Goal: Task Accomplishment & Management: Complete application form

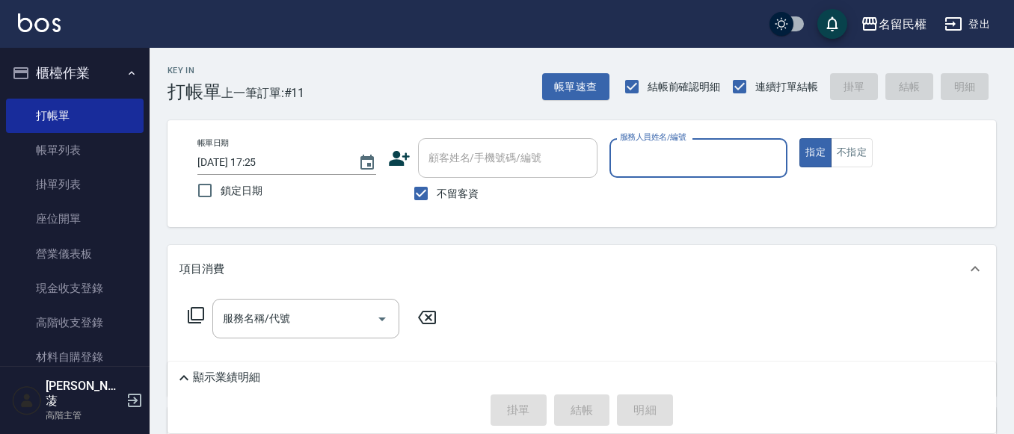
scroll to position [75, 0]
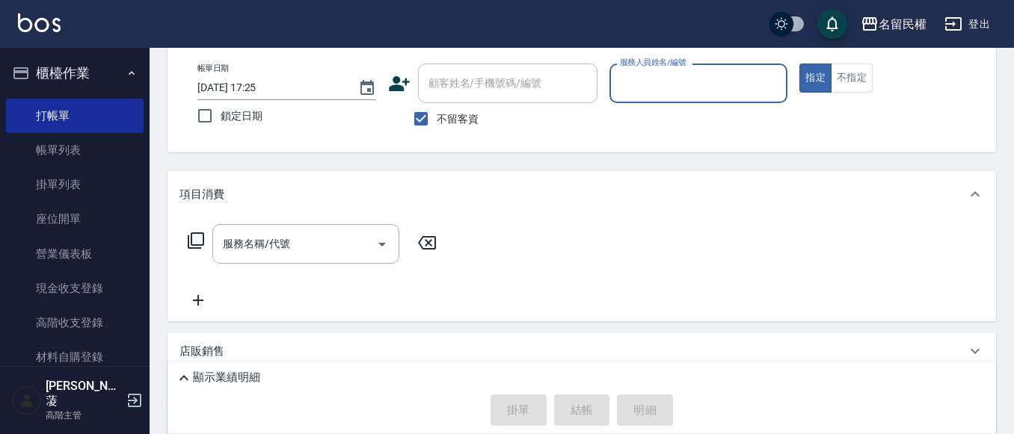
drag, startPoint x: 63, startPoint y: 147, endPoint x: 226, endPoint y: 271, distance: 204.4
click at [63, 147] on link "帳單列表" at bounding box center [75, 150] width 138 height 34
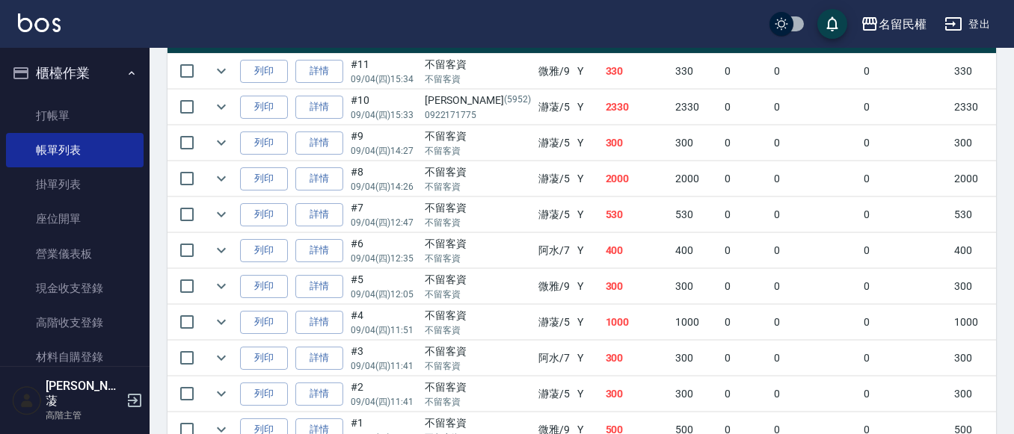
scroll to position [374, 0]
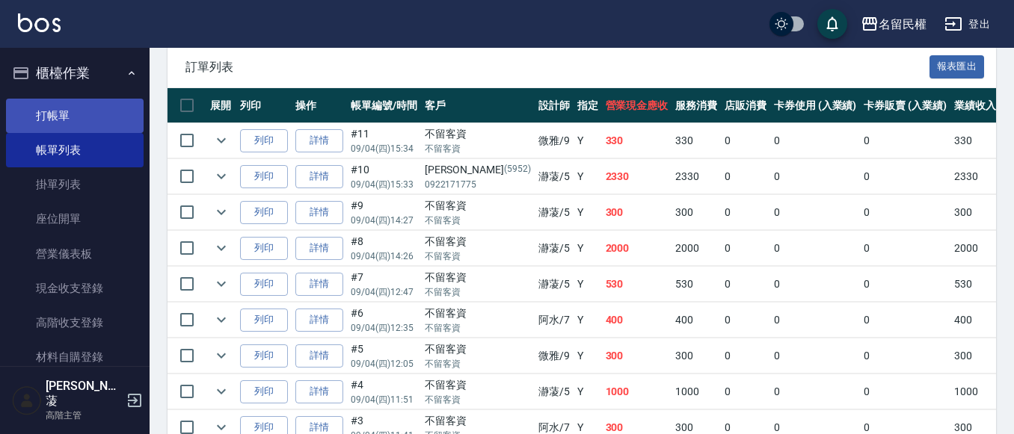
click at [43, 109] on link "打帳單" at bounding box center [75, 116] width 138 height 34
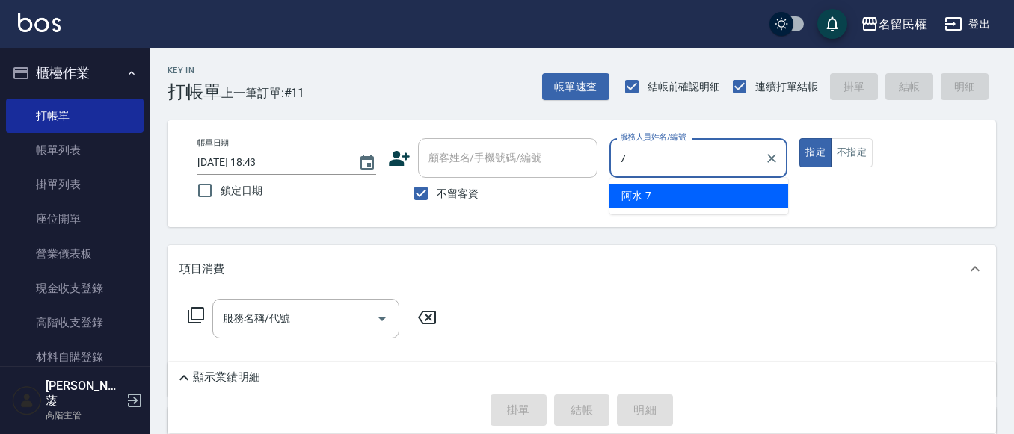
type input "阿水-7"
type button "true"
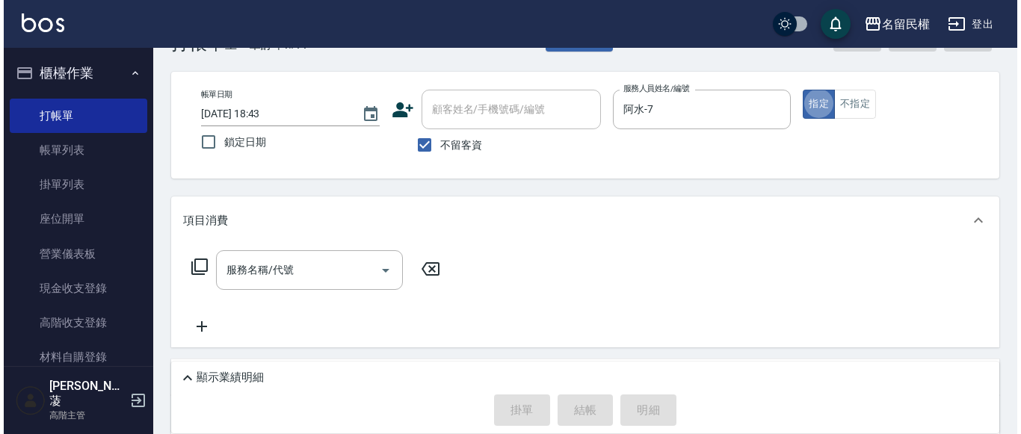
scroll to position [75, 0]
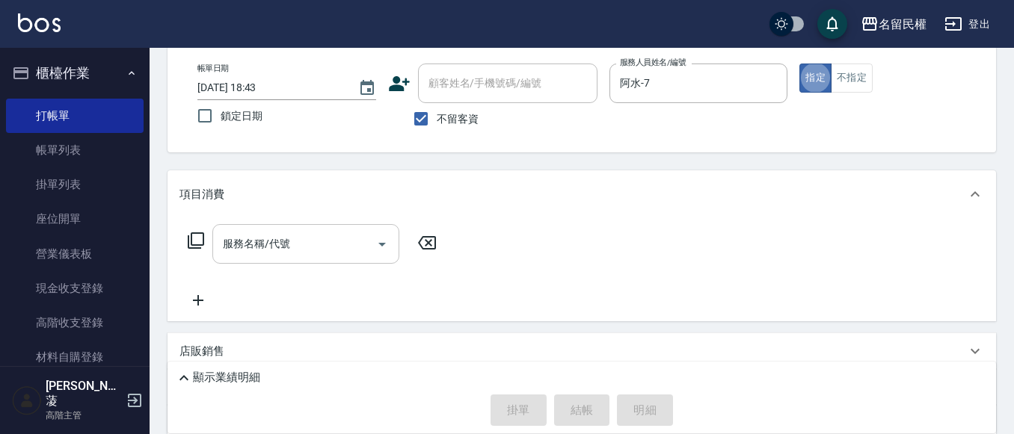
click at [316, 231] on div "服務名稱/代號" at bounding box center [305, 244] width 187 height 40
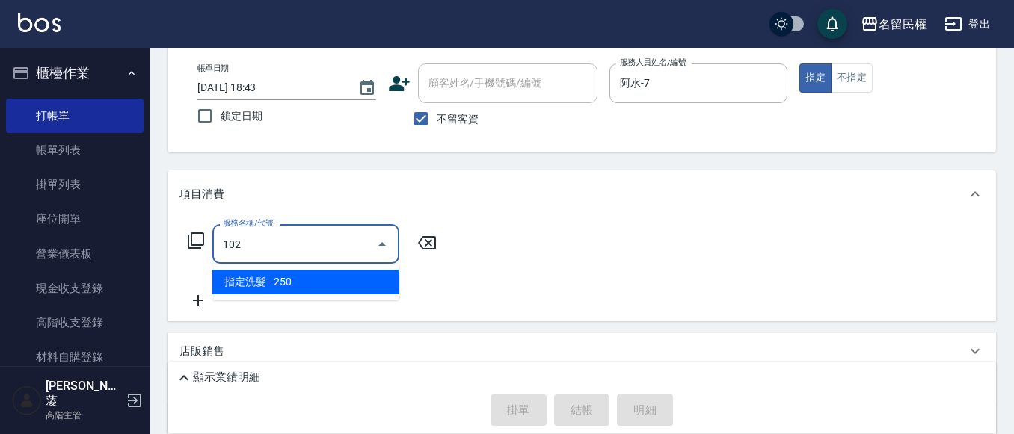
type input "指定洗髮(102)"
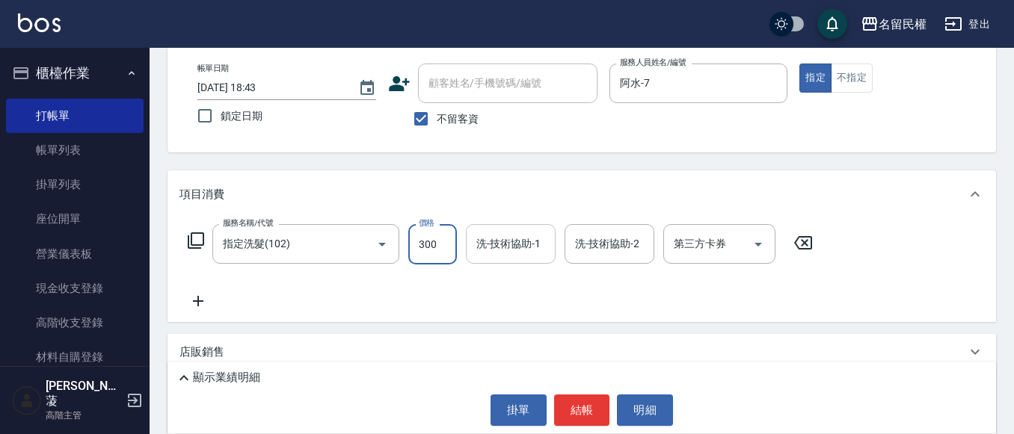
type input "300"
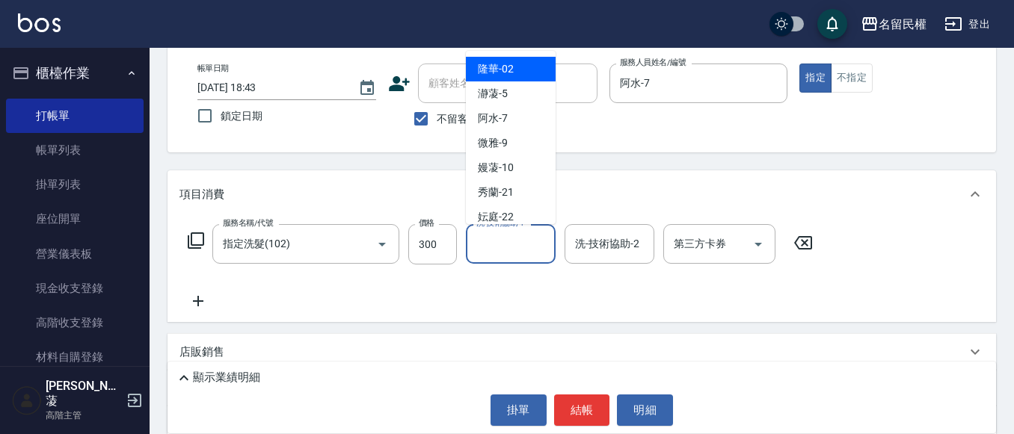
click at [506, 235] on input "洗-技術協助-1" at bounding box center [511, 244] width 76 height 26
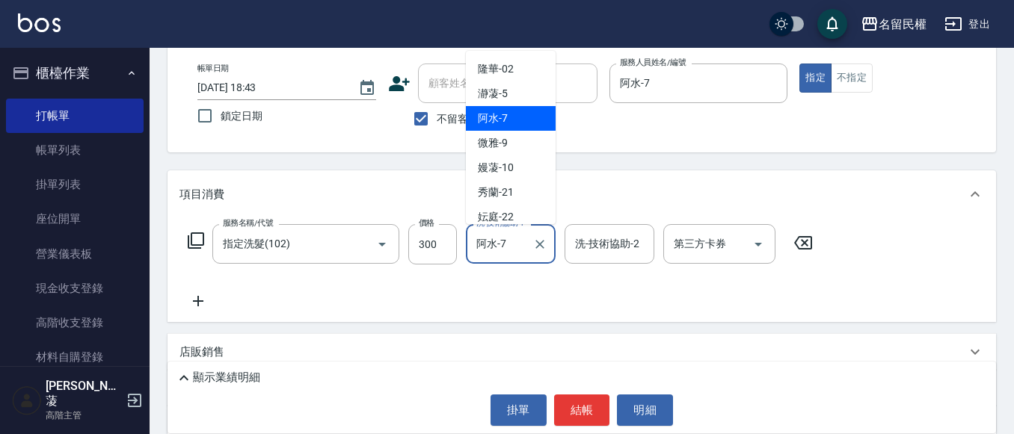
click at [509, 243] on input "阿水-7" at bounding box center [500, 244] width 54 height 26
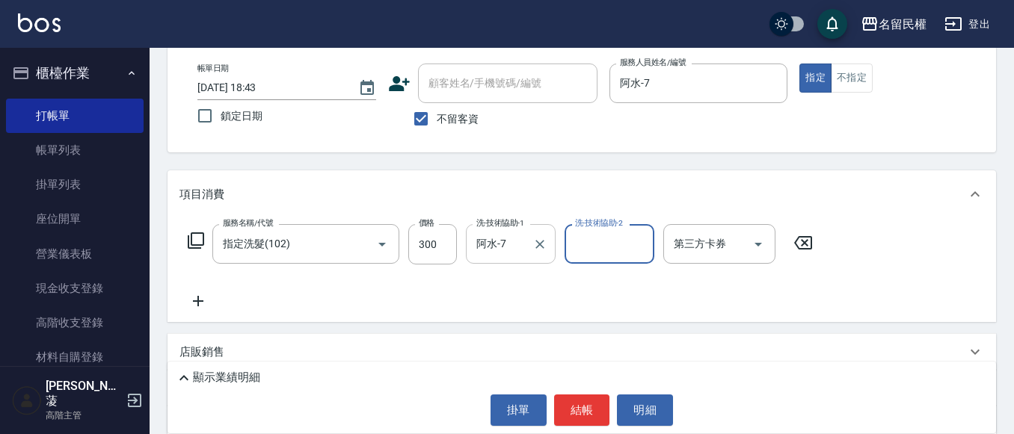
click at [510, 242] on input "阿水-7" at bounding box center [500, 244] width 54 height 26
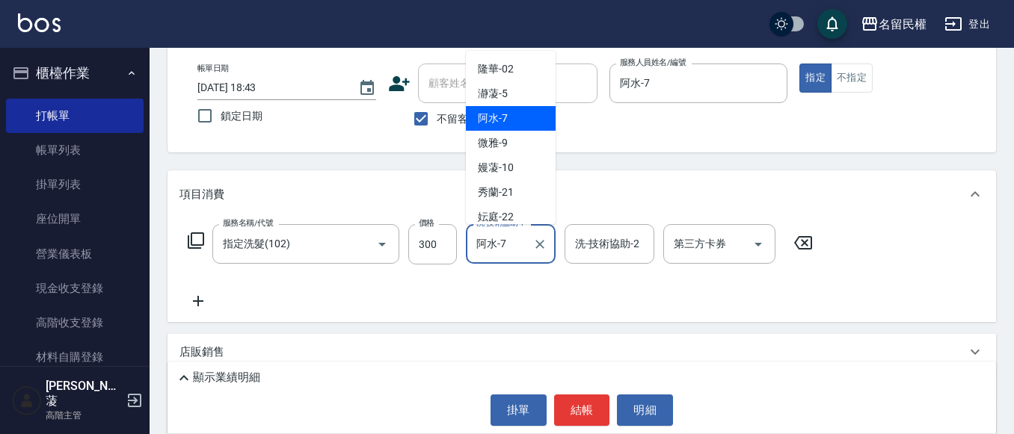
click at [510, 242] on input "阿水-7" at bounding box center [500, 244] width 54 height 26
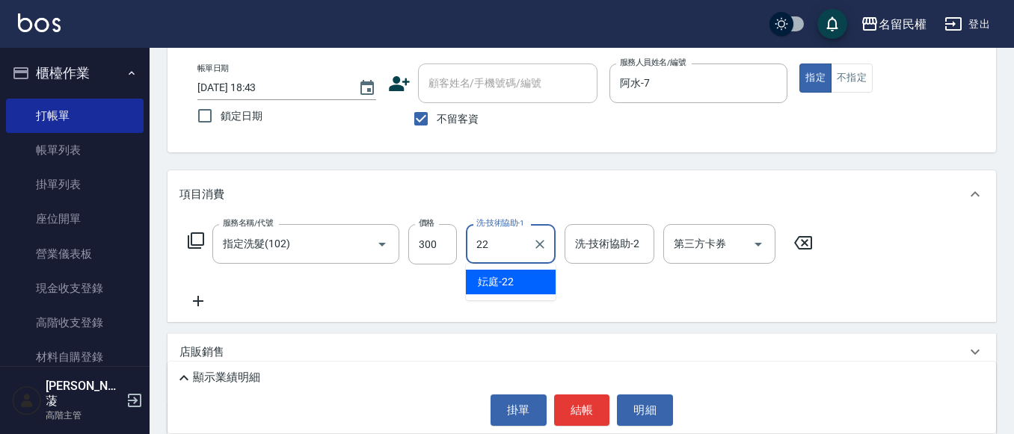
type input "妘庭-22"
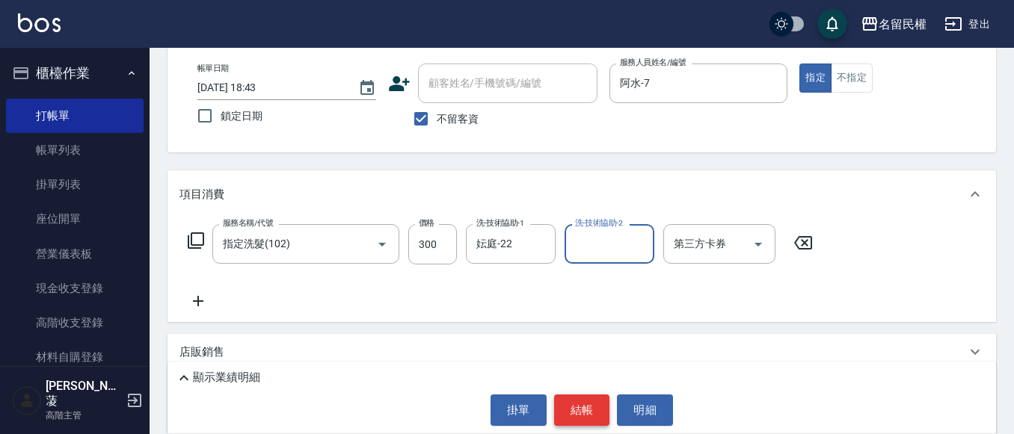
click at [582, 411] on button "結帳" at bounding box center [582, 410] width 56 height 31
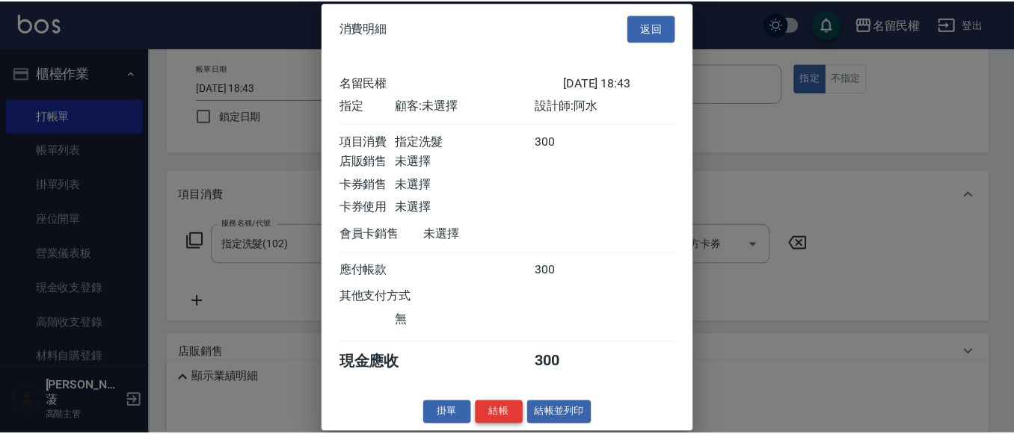
scroll to position [19, 0]
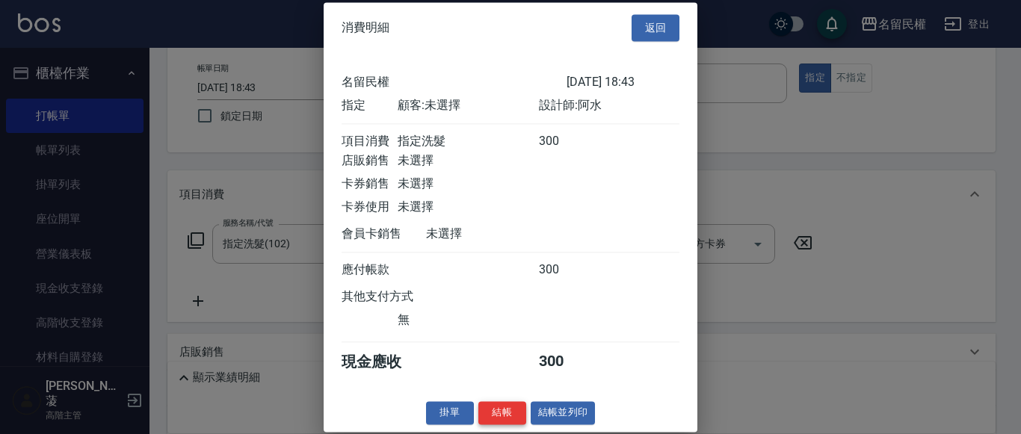
click at [497, 412] on button "結帳" at bounding box center [503, 413] width 48 height 23
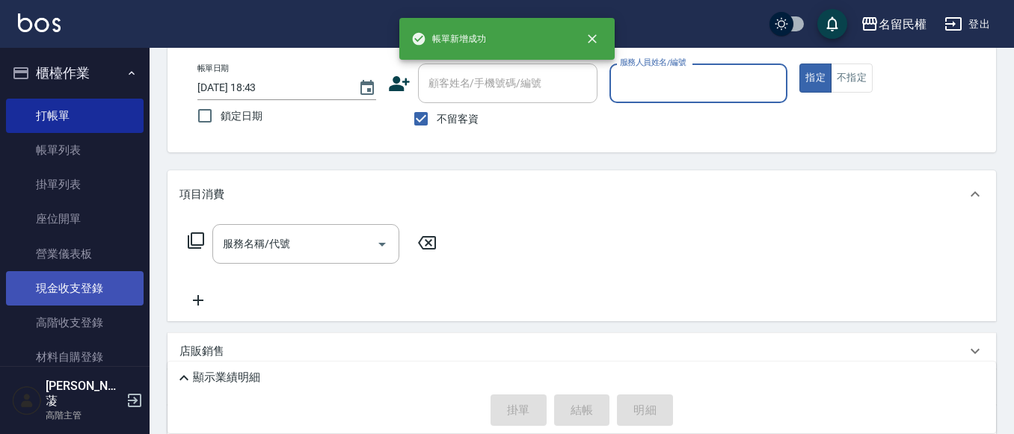
click at [86, 286] on link "現金收支登錄" at bounding box center [75, 288] width 138 height 34
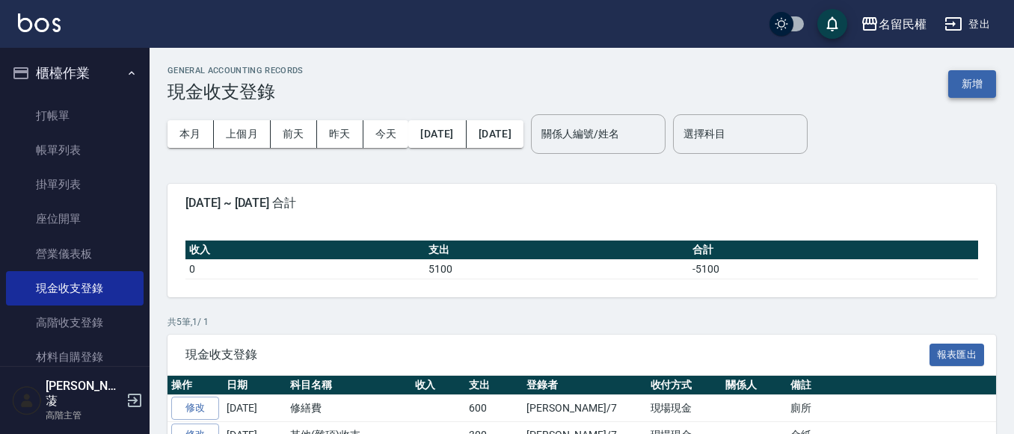
click at [964, 89] on button "新增" at bounding box center [972, 84] width 48 height 28
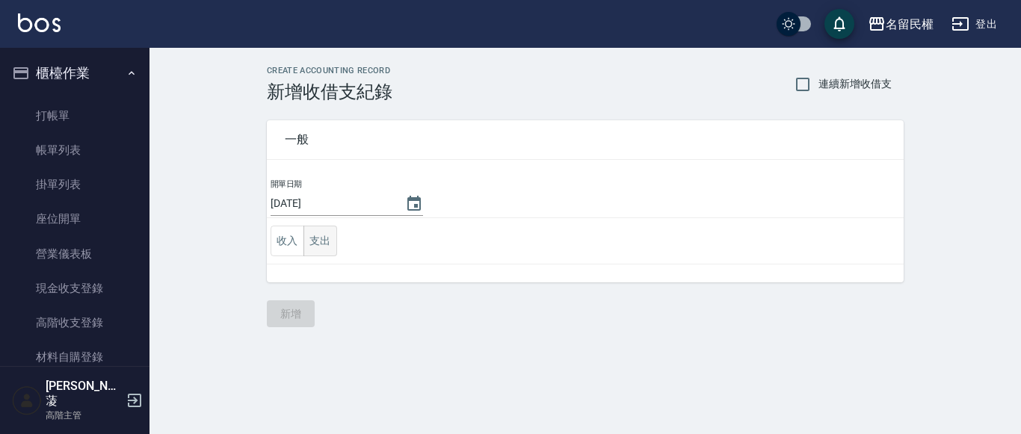
click at [313, 250] on button "支出" at bounding box center [321, 241] width 34 height 31
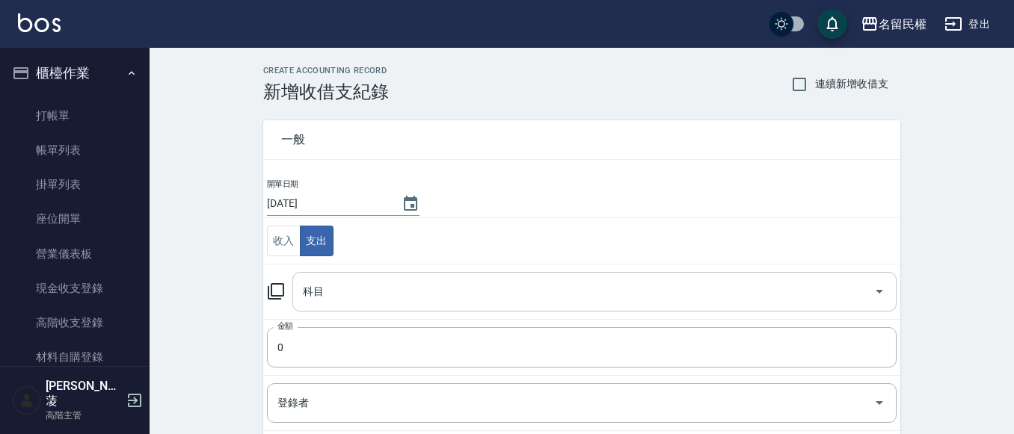
click at [351, 277] on div "科目" at bounding box center [594, 292] width 604 height 40
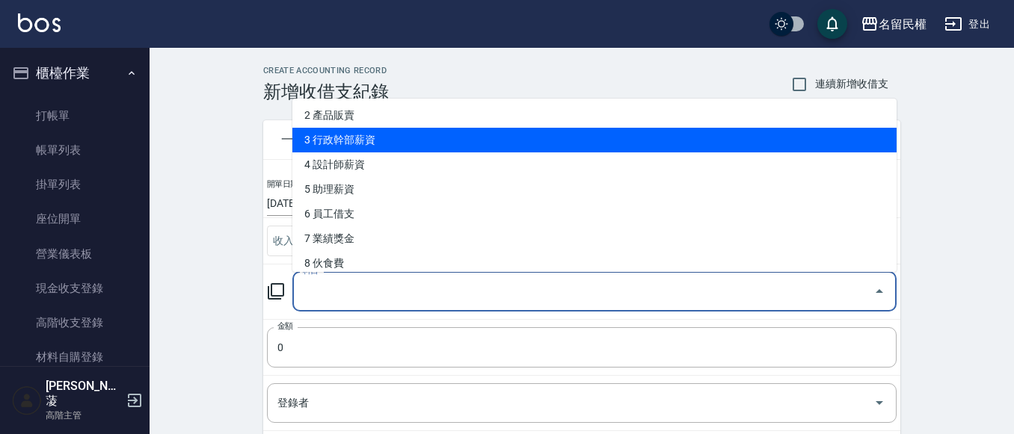
scroll to position [75, 0]
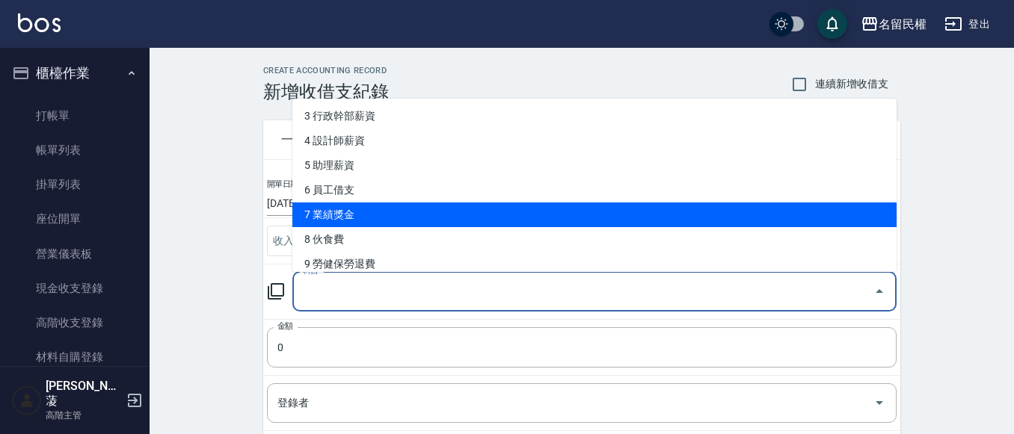
click at [416, 210] on li "7 業績獎金" at bounding box center [594, 215] width 604 height 25
type input "7 業績獎金"
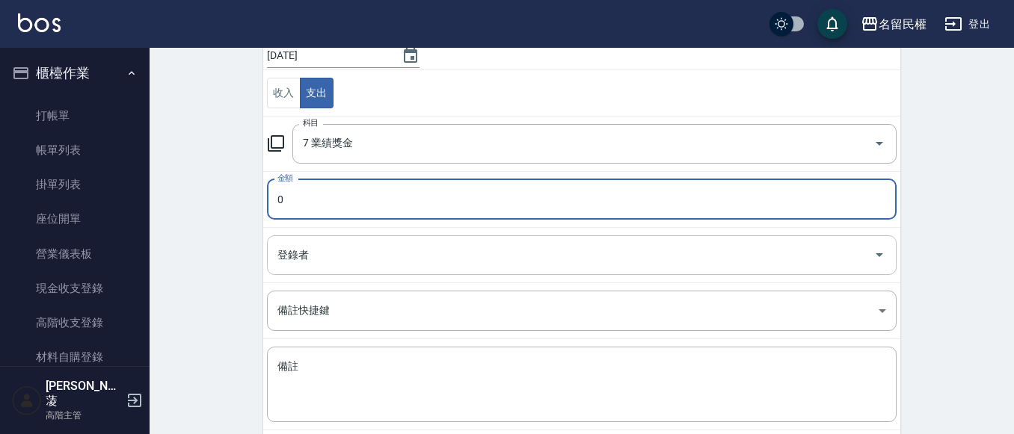
scroll to position [150, 0]
type input "1300"
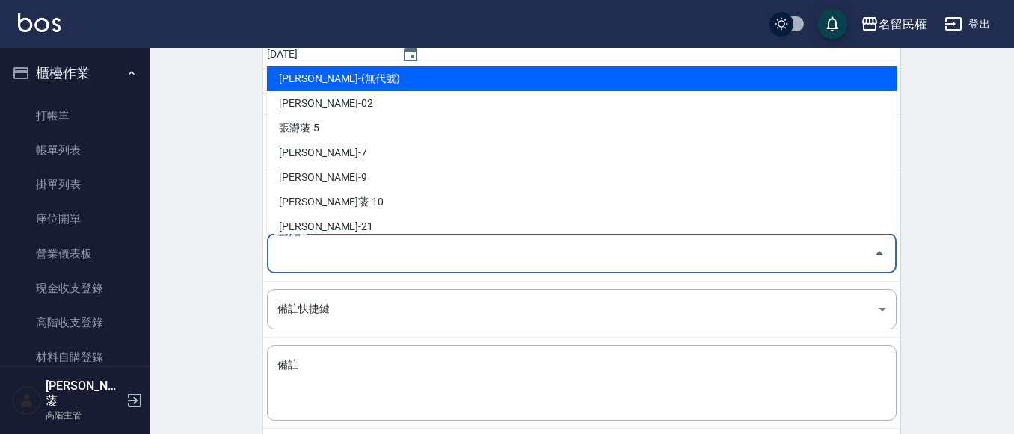
click at [421, 256] on input "登錄者" at bounding box center [571, 254] width 594 height 26
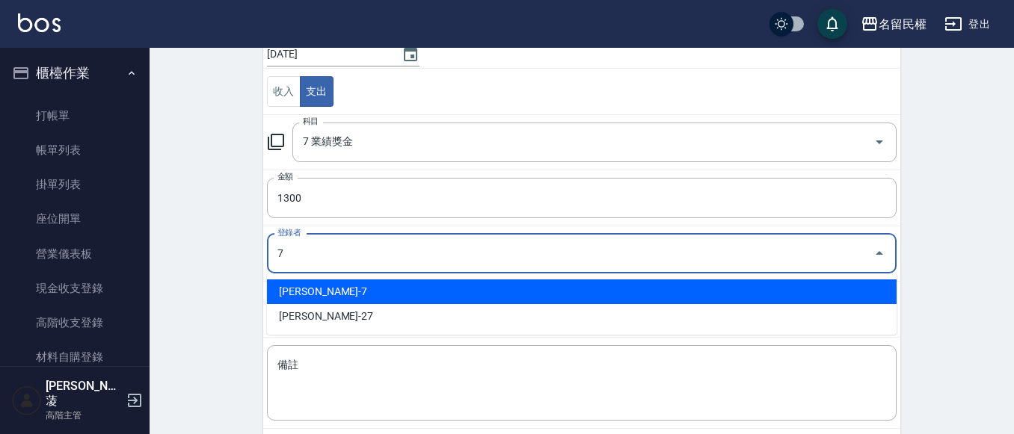
type input "[PERSON_NAME]-7"
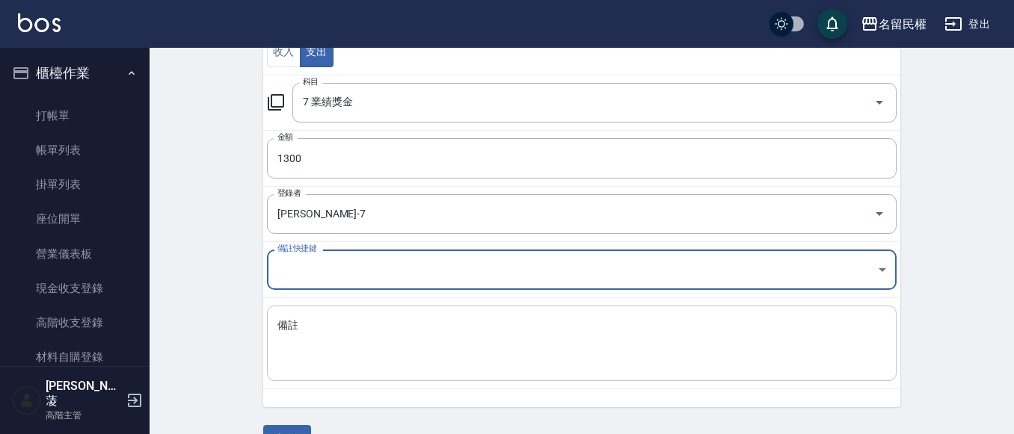
scroll to position [226, 0]
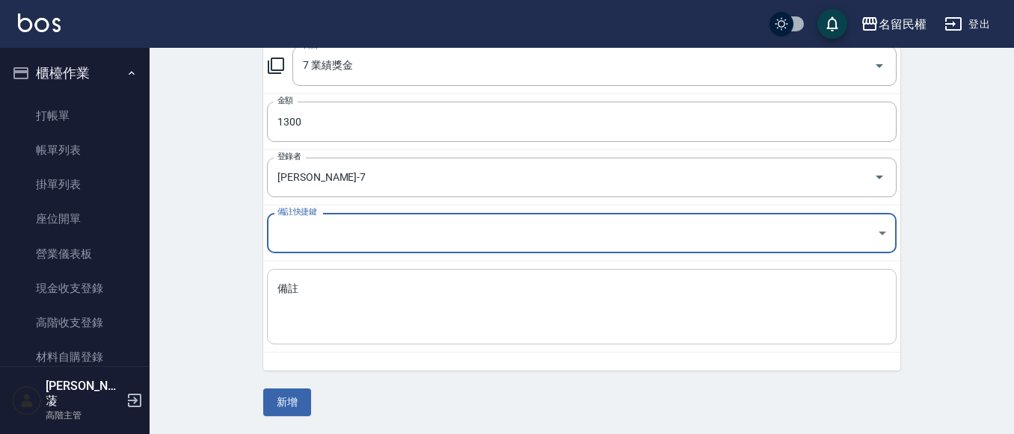
click at [405, 324] on textarea "備註" at bounding box center [581, 307] width 609 height 51
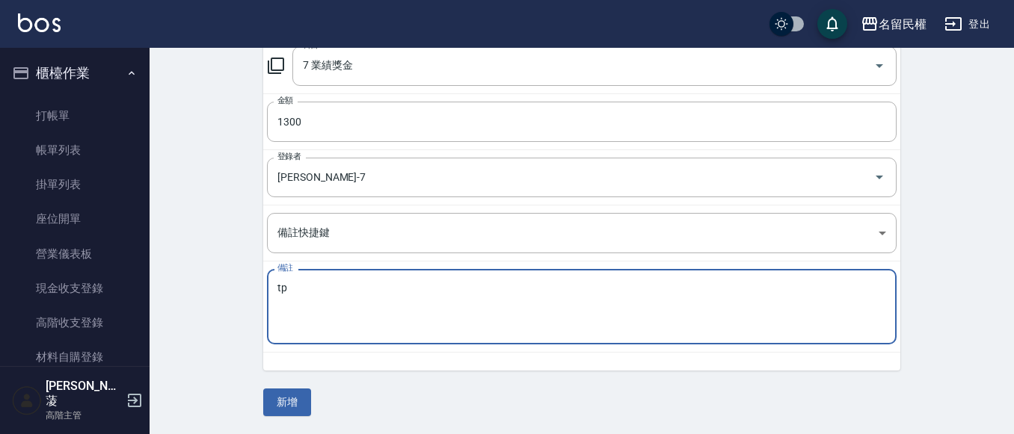
type textarea "t"
type textarea "ㄝ"
type textarea "[PERSON_NAME] 獎金"
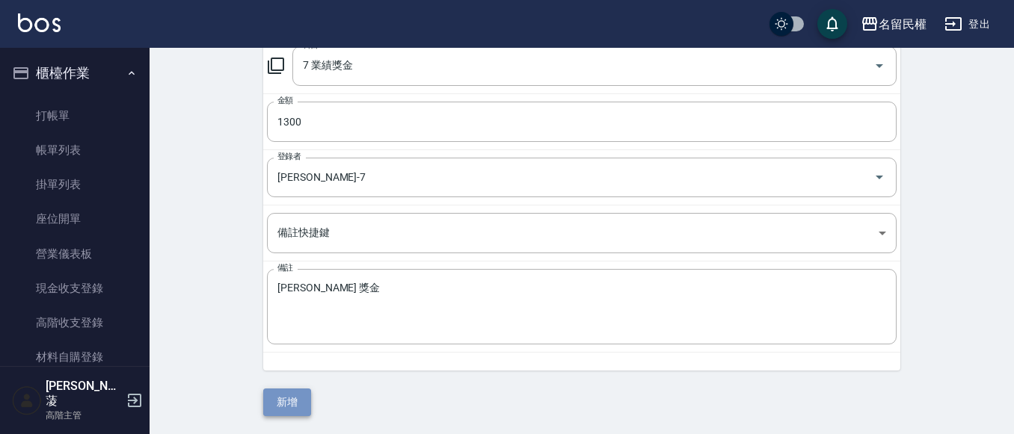
click at [291, 394] on button "新增" at bounding box center [287, 403] width 48 height 28
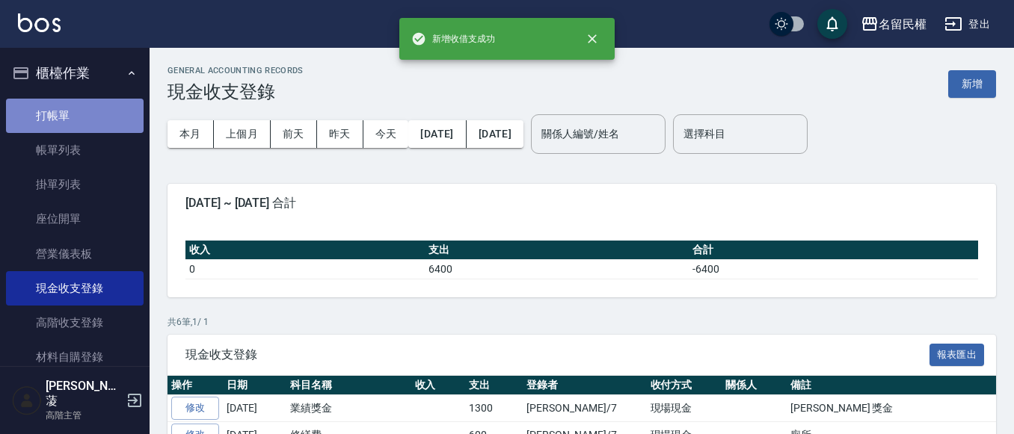
click at [93, 108] on link "打帳單" at bounding box center [75, 116] width 138 height 34
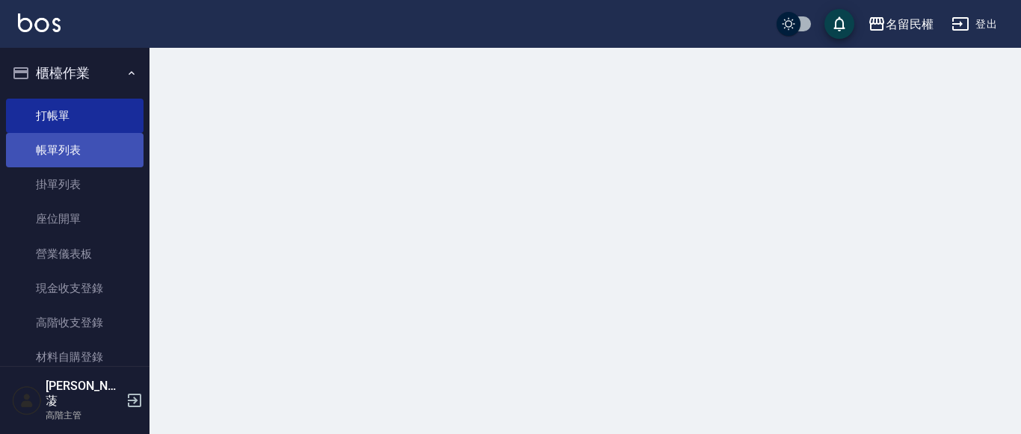
click at [81, 147] on link "帳單列表" at bounding box center [75, 150] width 138 height 34
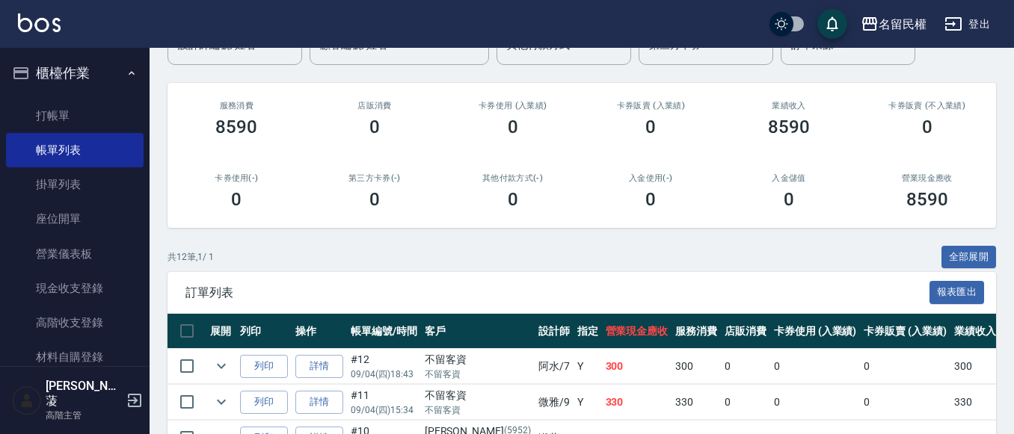
scroll to position [150, 0]
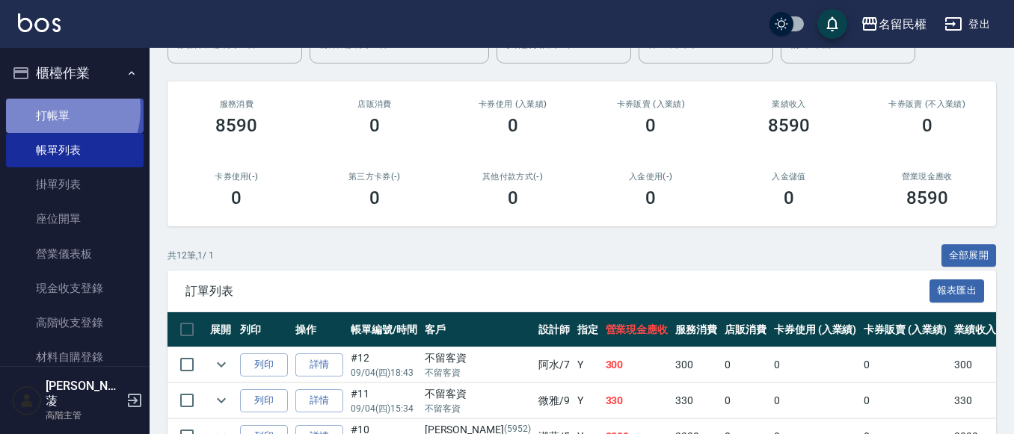
click at [55, 109] on link "打帳單" at bounding box center [75, 116] width 138 height 34
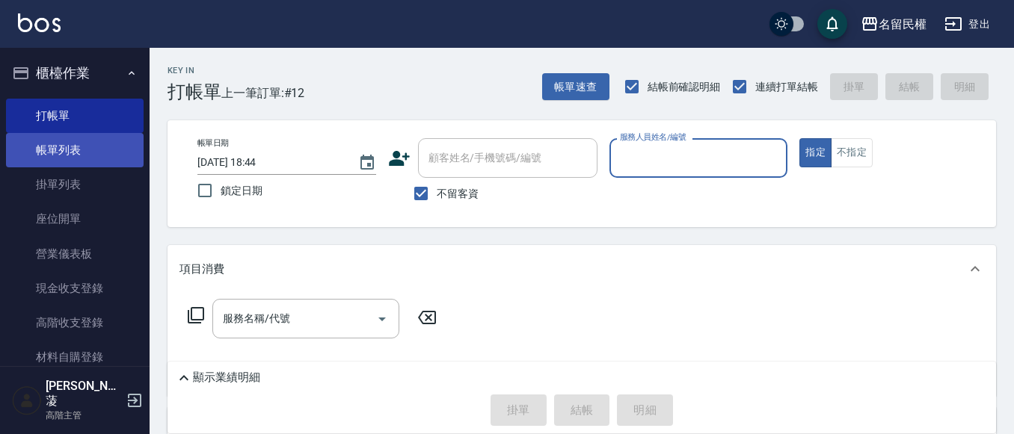
click at [63, 147] on link "帳單列表" at bounding box center [75, 150] width 138 height 34
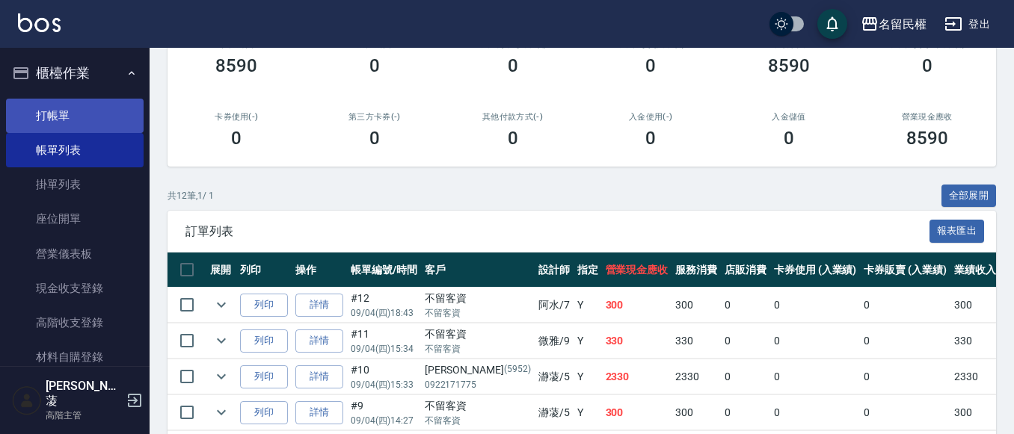
scroll to position [75, 0]
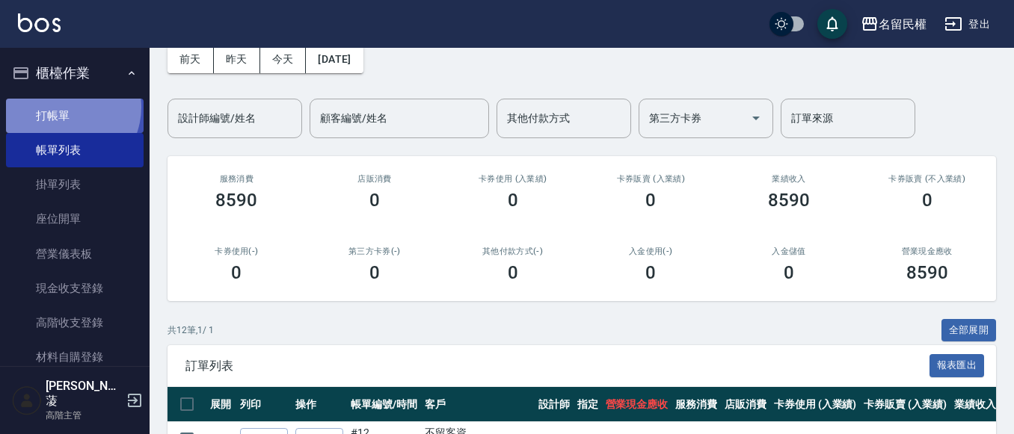
click at [62, 107] on link "打帳單" at bounding box center [75, 116] width 138 height 34
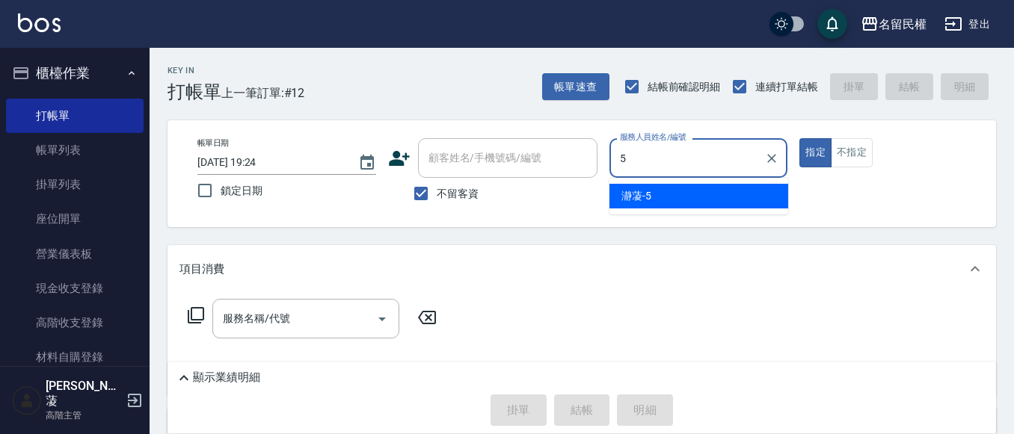
type input "瀞蓤-5"
type button "true"
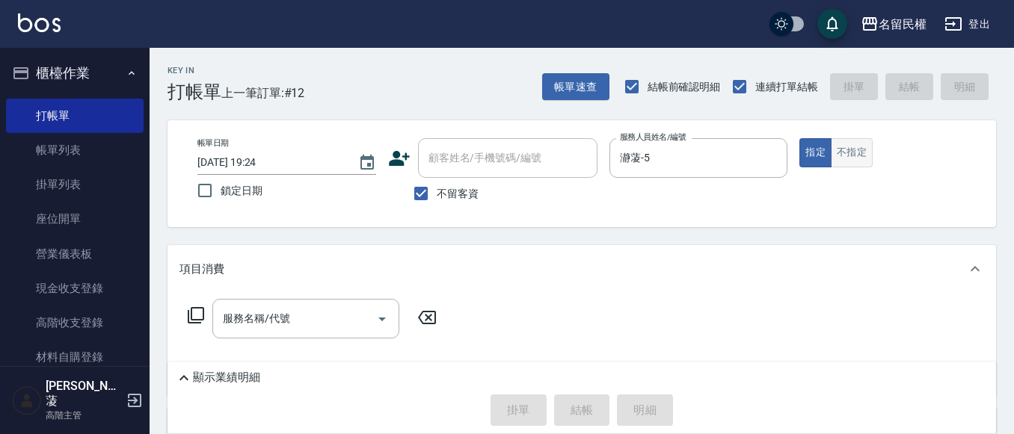
click at [844, 142] on button "不指定" at bounding box center [852, 152] width 42 height 29
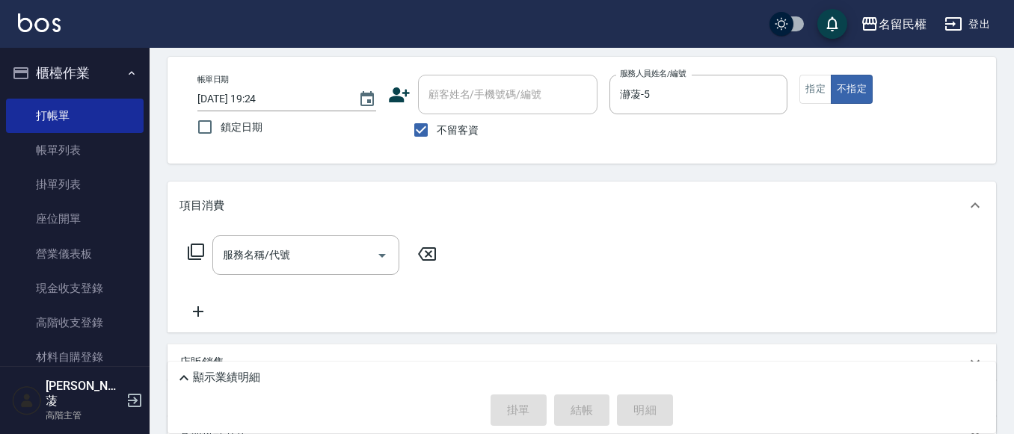
scroll to position [150, 0]
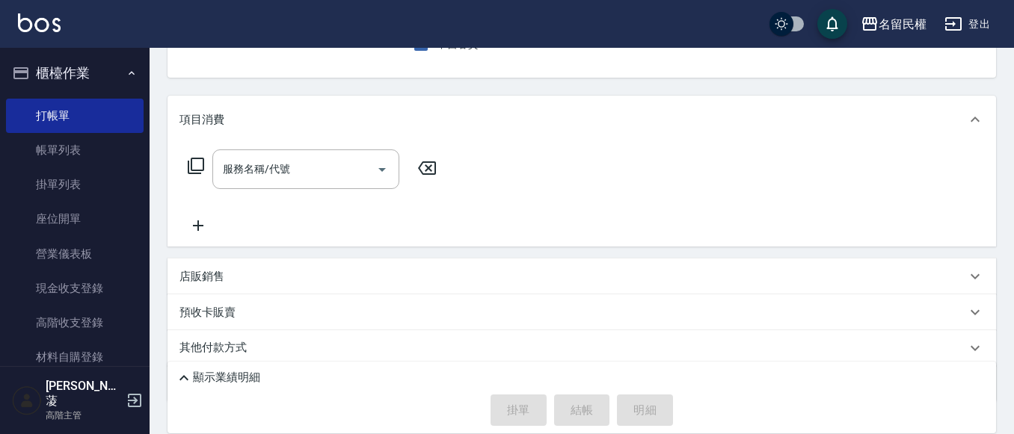
drag, startPoint x: 327, startPoint y: 192, endPoint x: 327, endPoint y: 179, distance: 13.5
click at [327, 191] on div "服務名稱/代號 服務名稱/代號" at bounding box center [312, 192] width 266 height 85
click at [327, 178] on input "服務名稱/代號" at bounding box center [294, 169] width 151 height 26
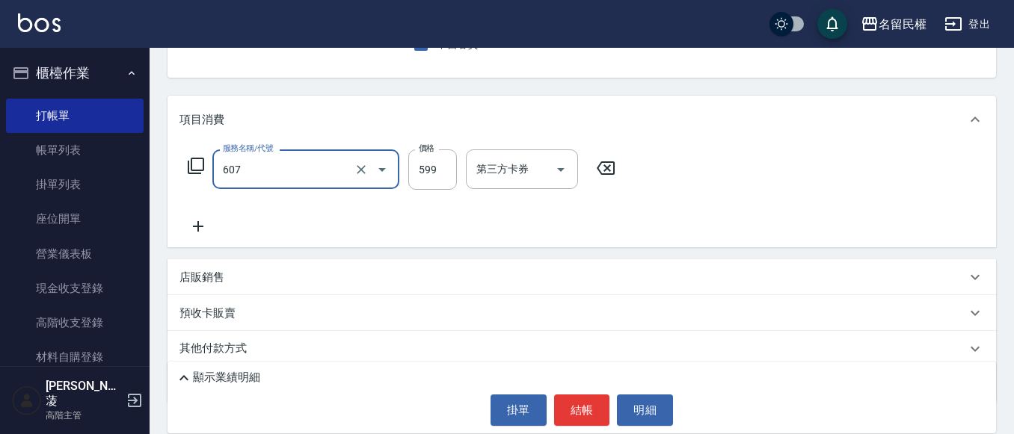
type input "[PERSON_NAME]頭皮冰鎮舒活洗髮(607)"
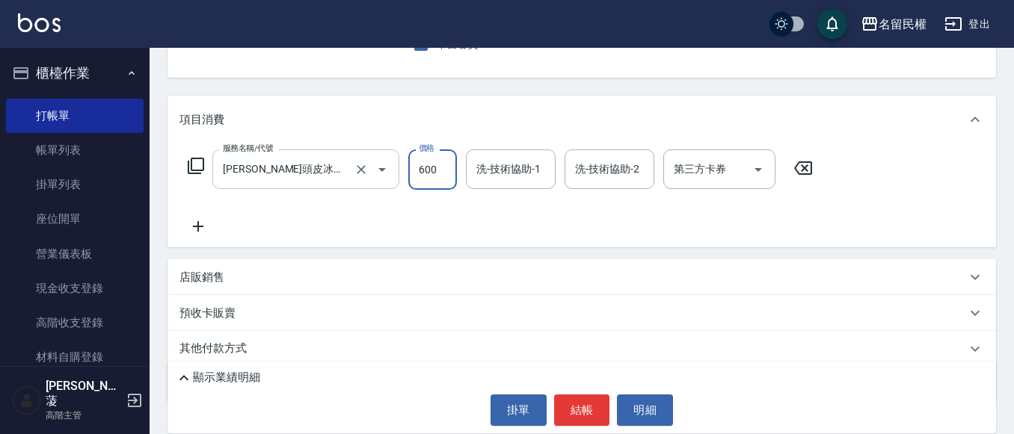
type input "600"
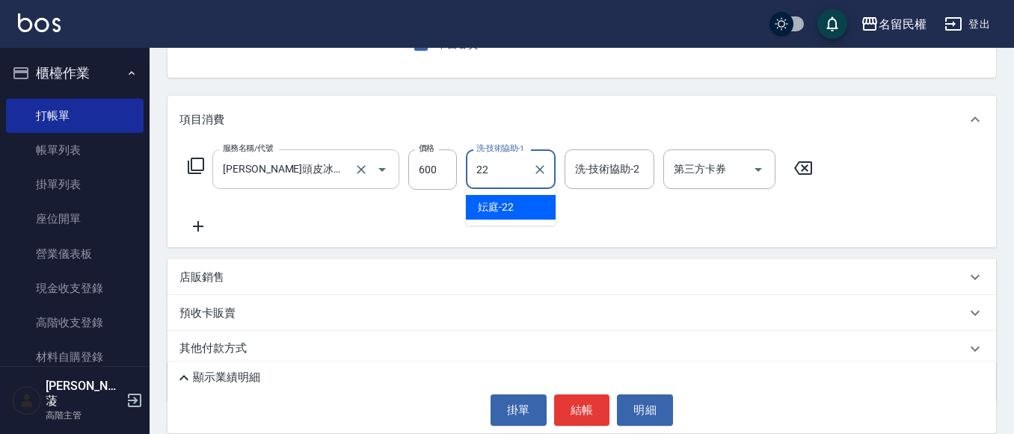
type input "妘庭-22"
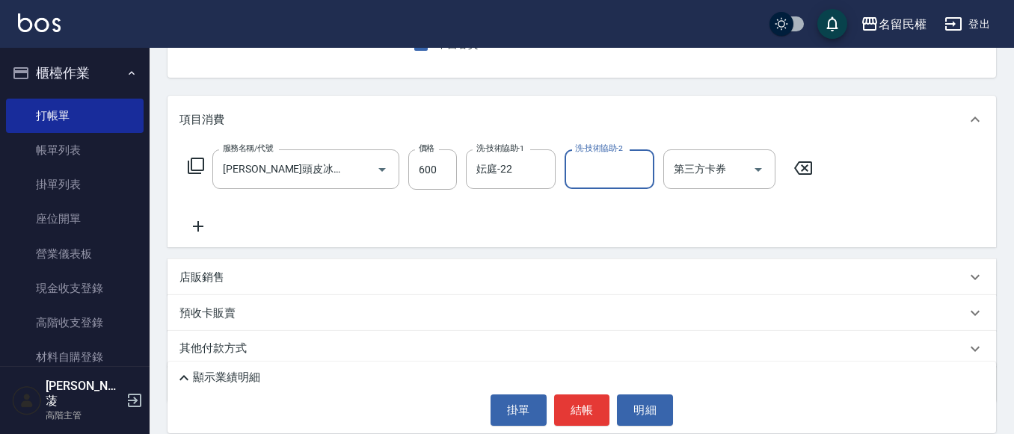
click at [203, 223] on icon at bounding box center [197, 227] width 37 height 18
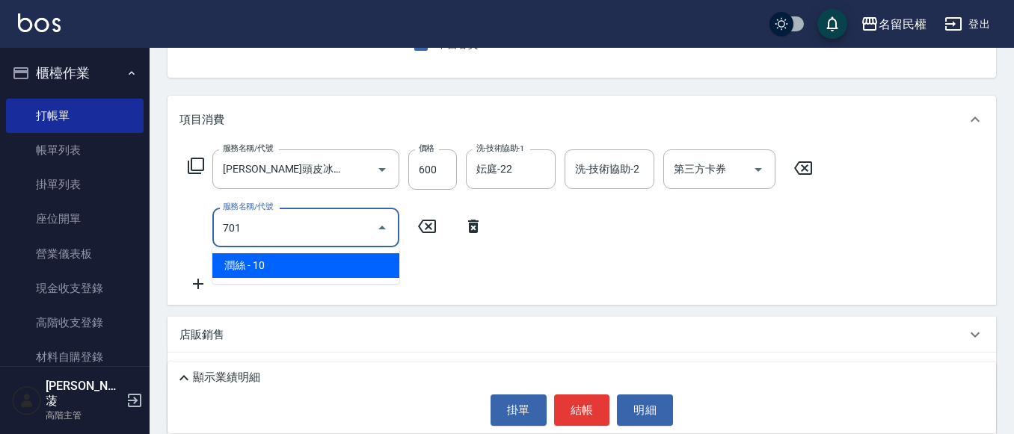
type input "[PERSON_NAME](701)"
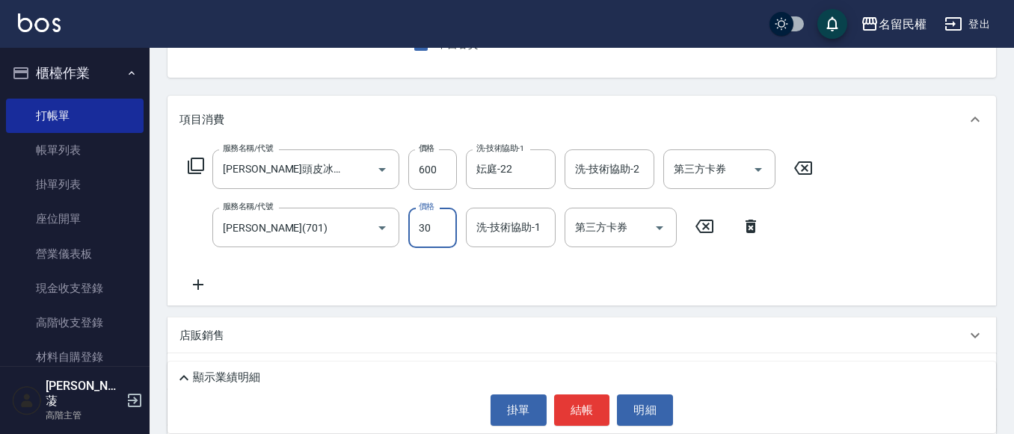
type input "30"
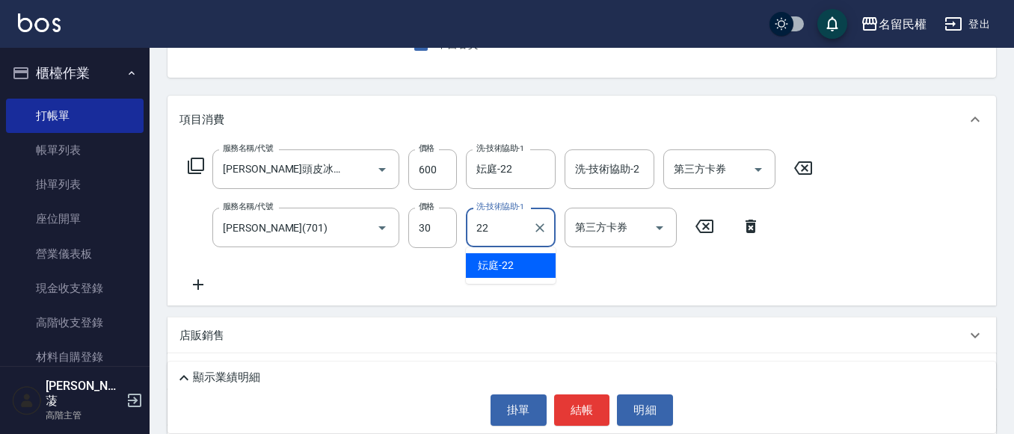
type input "妘庭-22"
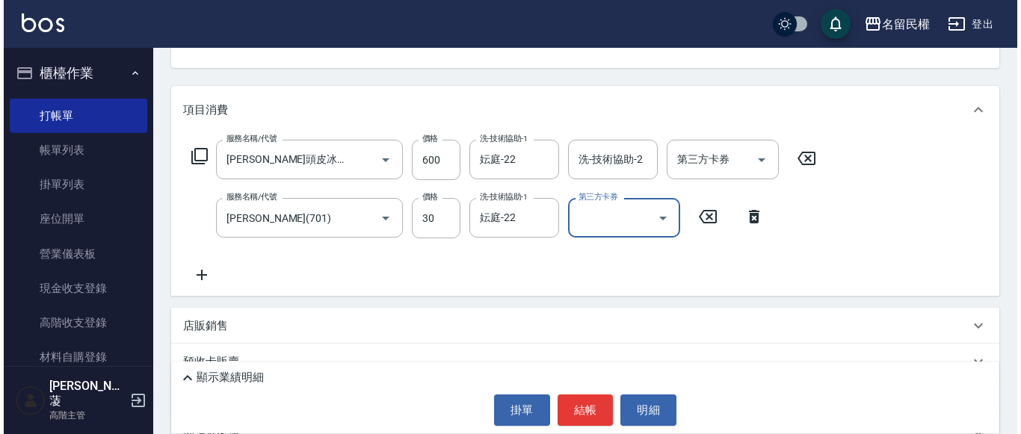
scroll to position [259, 0]
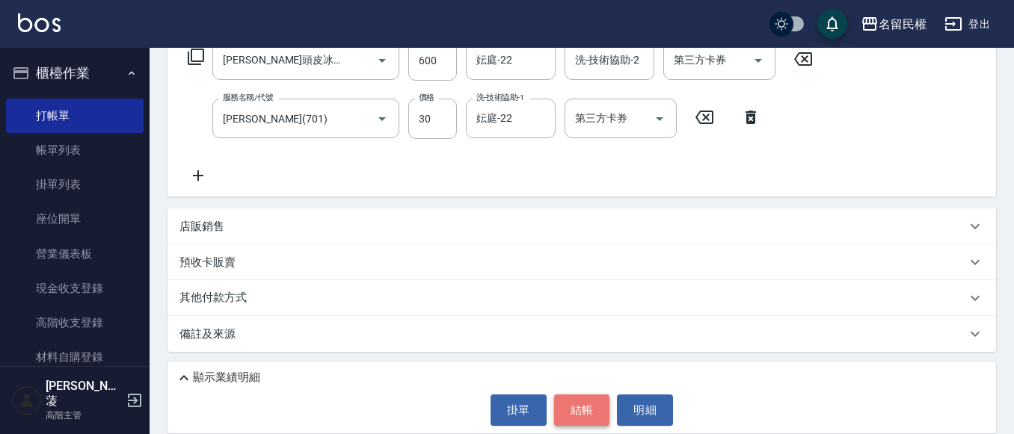
click at [591, 406] on button "結帳" at bounding box center [582, 410] width 56 height 31
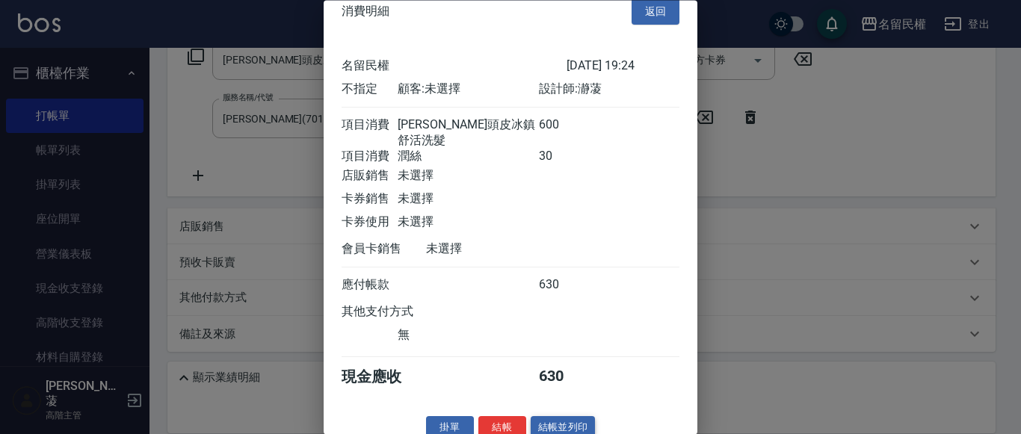
scroll to position [37, 0]
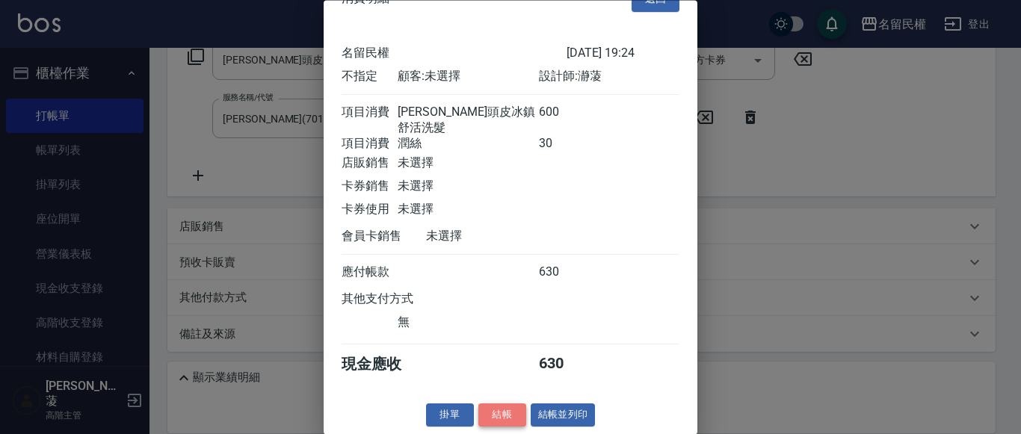
click at [511, 411] on button "結帳" at bounding box center [503, 416] width 48 height 23
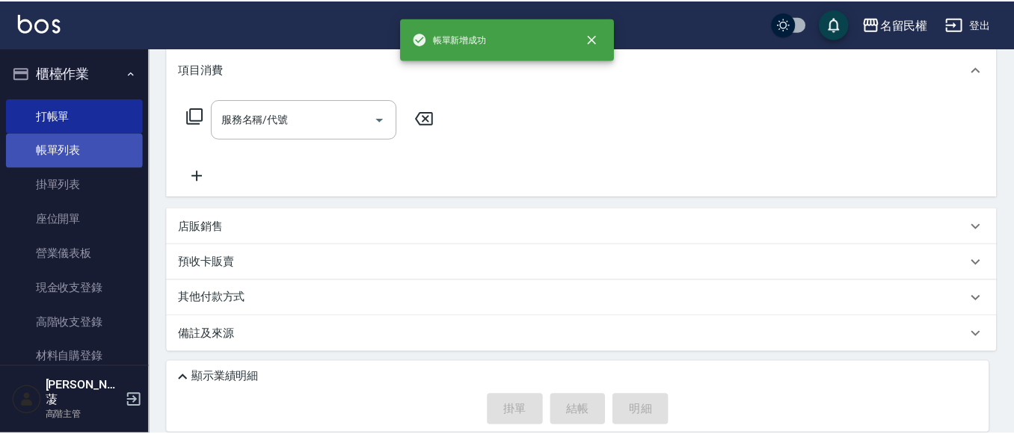
scroll to position [0, 0]
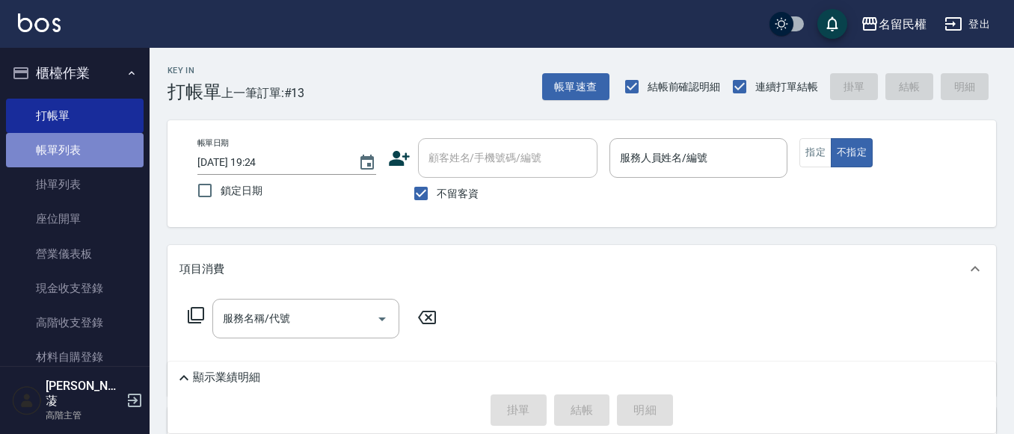
click at [93, 144] on link "帳單列表" at bounding box center [75, 150] width 138 height 34
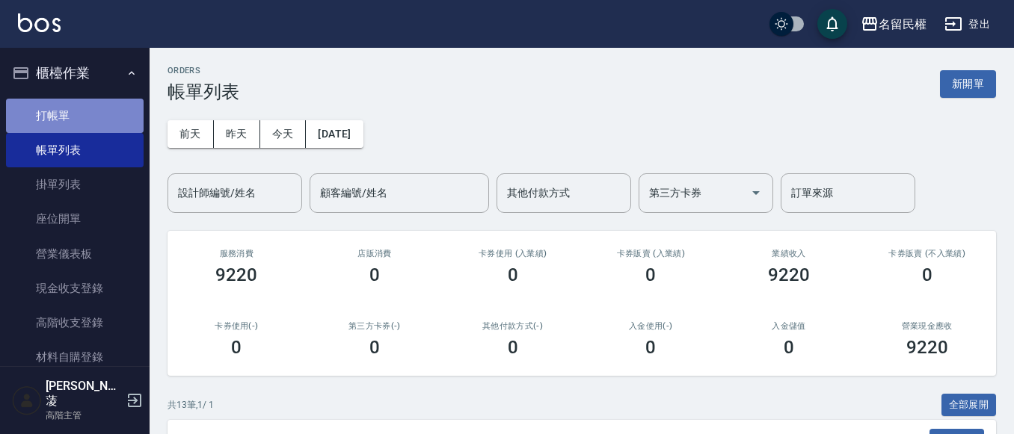
click at [99, 132] on link "打帳單" at bounding box center [75, 116] width 138 height 34
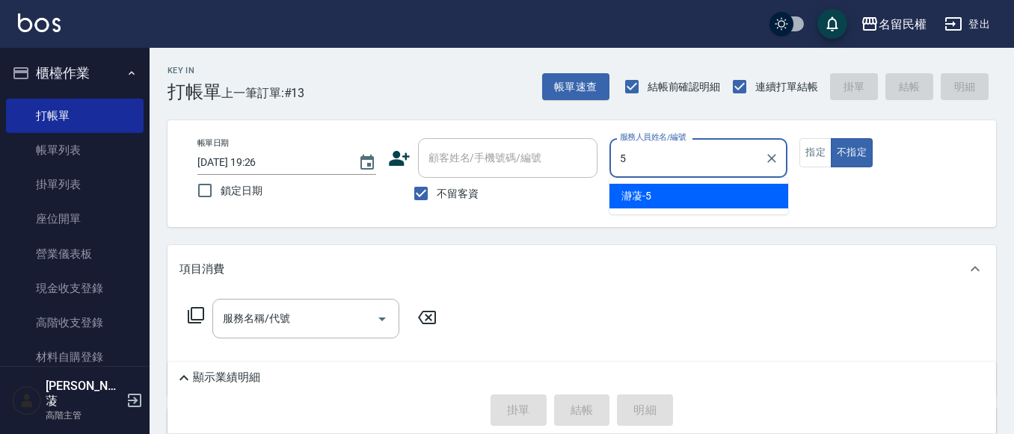
type input "瀞蓤-5"
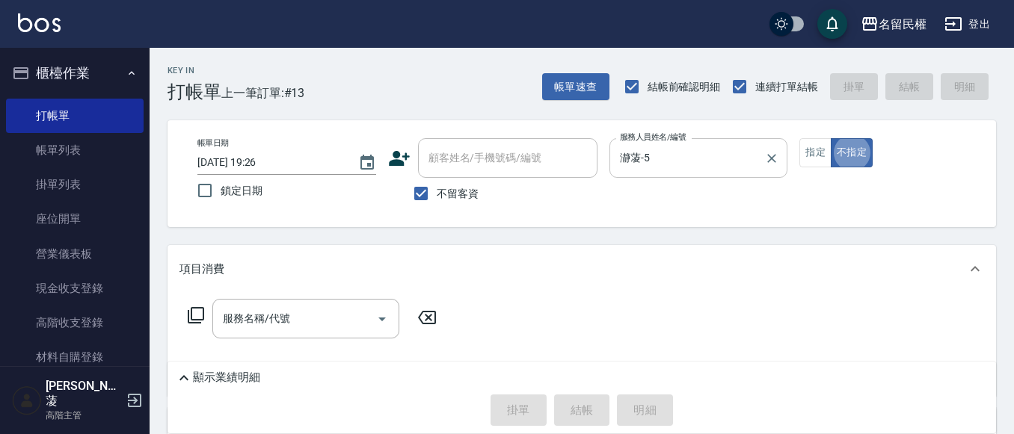
type button "false"
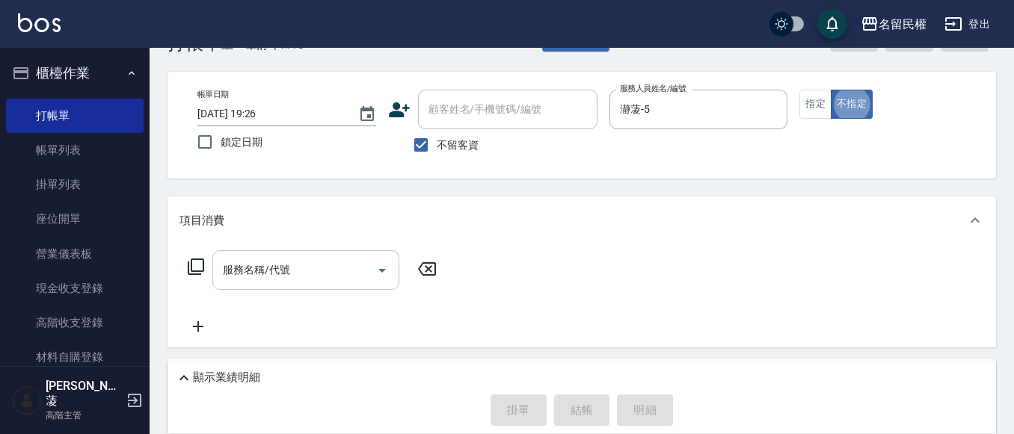
scroll to position [75, 0]
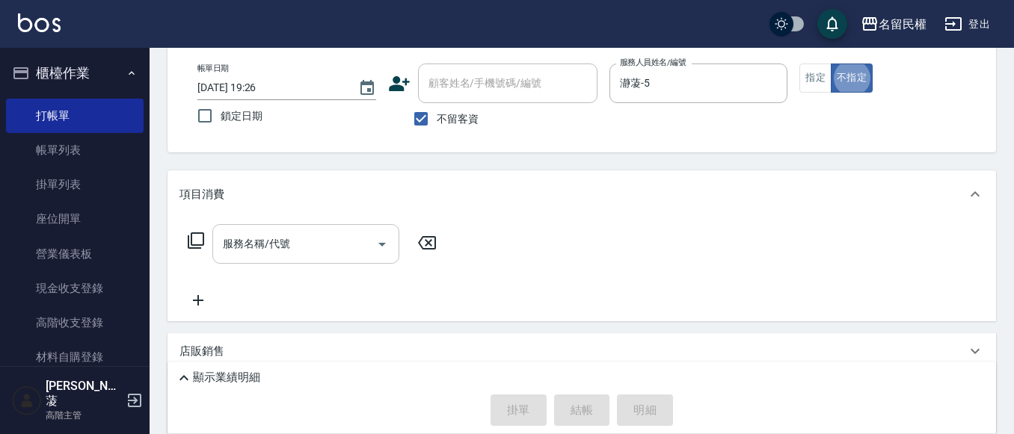
click at [301, 250] on input "服務名稱/代號" at bounding box center [294, 244] width 151 height 26
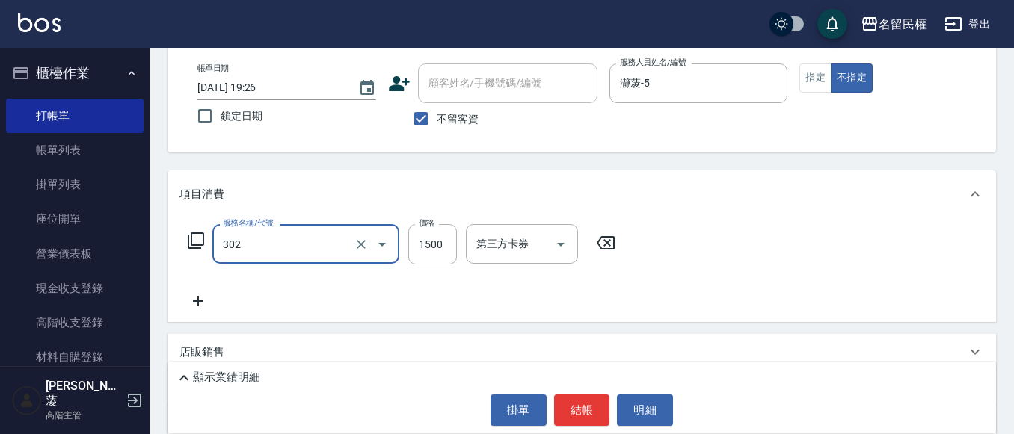
type input "燙髮(302)"
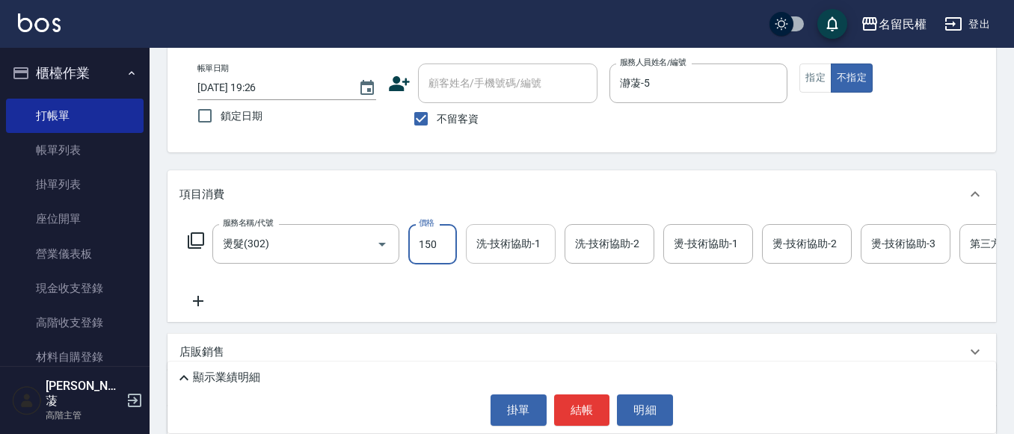
type input "1500"
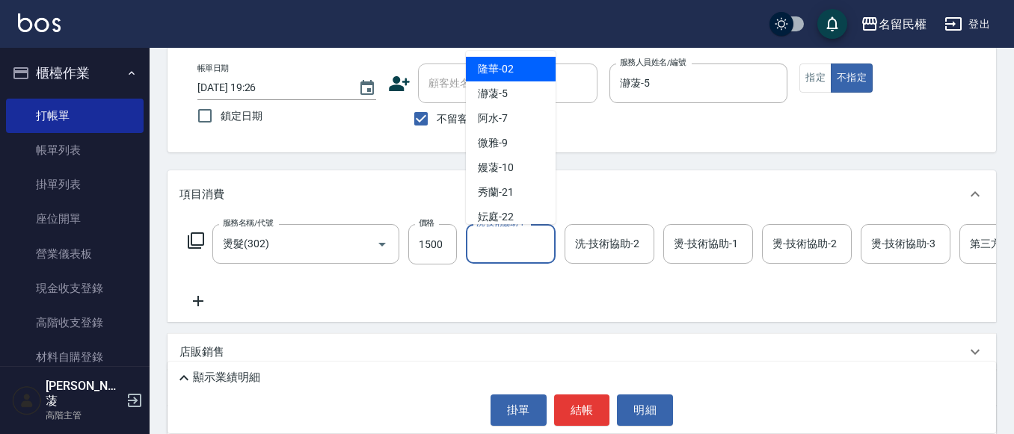
click at [515, 251] on input "洗-技術協助-1" at bounding box center [511, 244] width 76 height 26
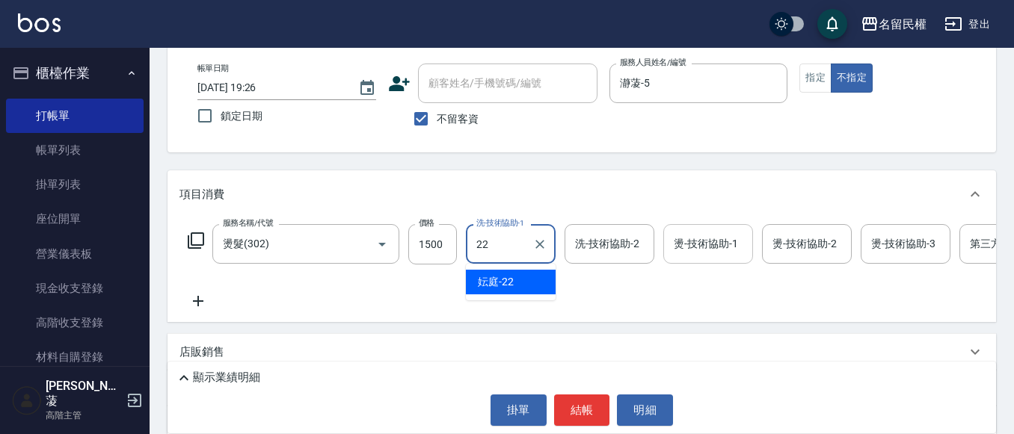
type input "妘庭-22"
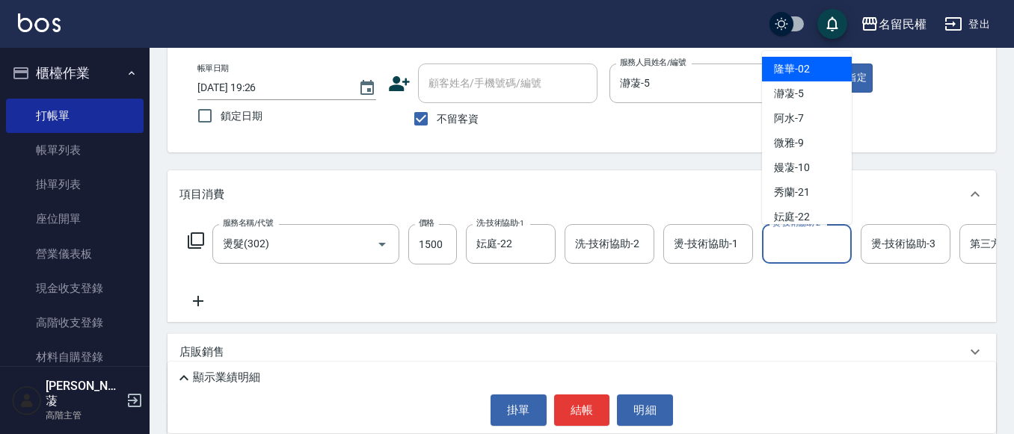
click at [804, 244] on input "燙-技術協助-2" at bounding box center [807, 244] width 76 height 26
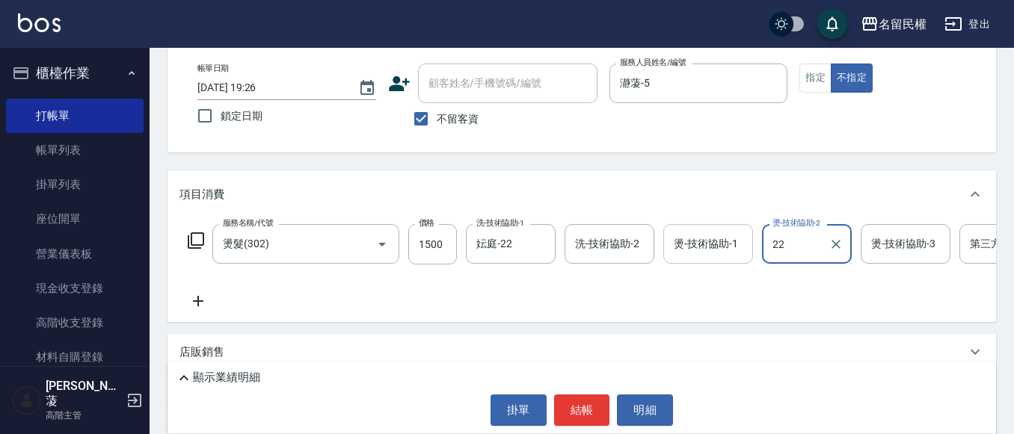
type input "妘庭-22"
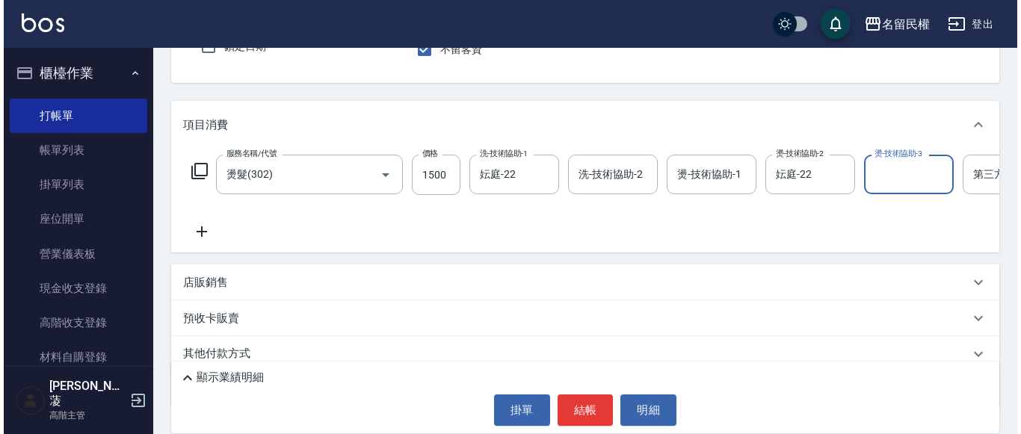
scroll to position [212, 0]
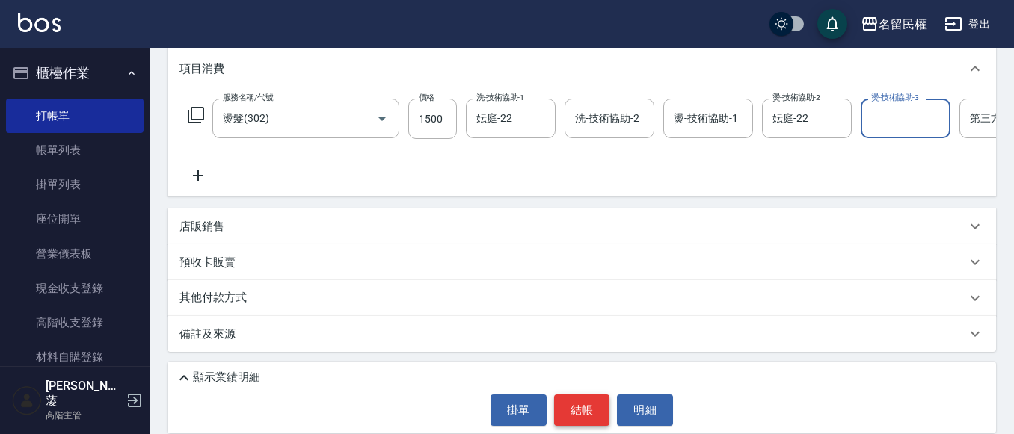
click at [604, 413] on button "結帳" at bounding box center [582, 410] width 56 height 31
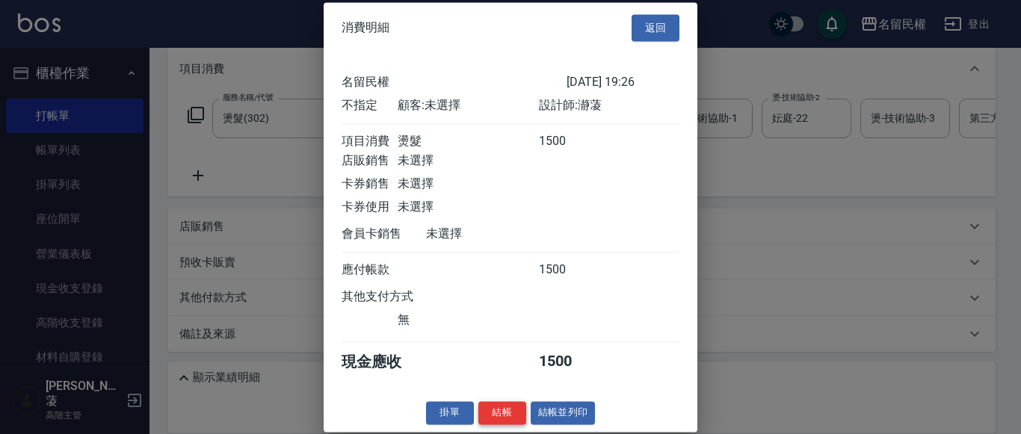
scroll to position [19, 0]
drag, startPoint x: 479, startPoint y: 427, endPoint x: 490, endPoint y: 422, distance: 12.1
click at [489, 423] on button "結帳" at bounding box center [503, 413] width 48 height 23
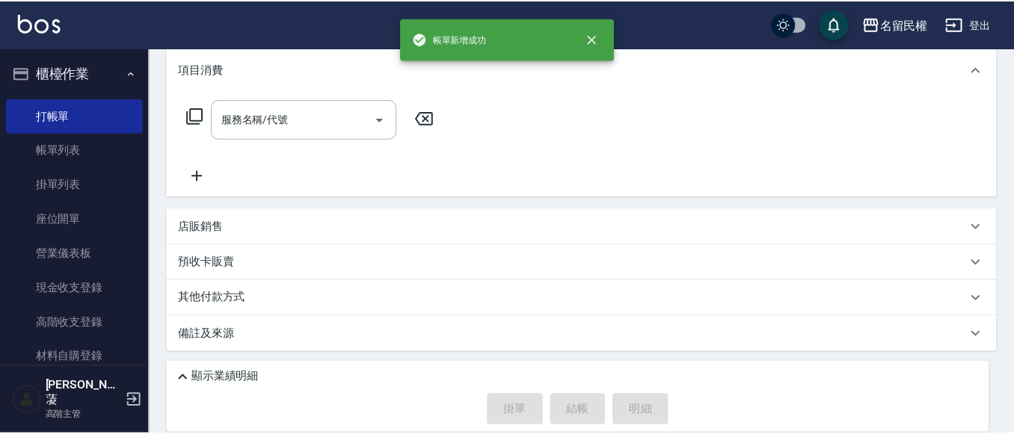
scroll to position [0, 0]
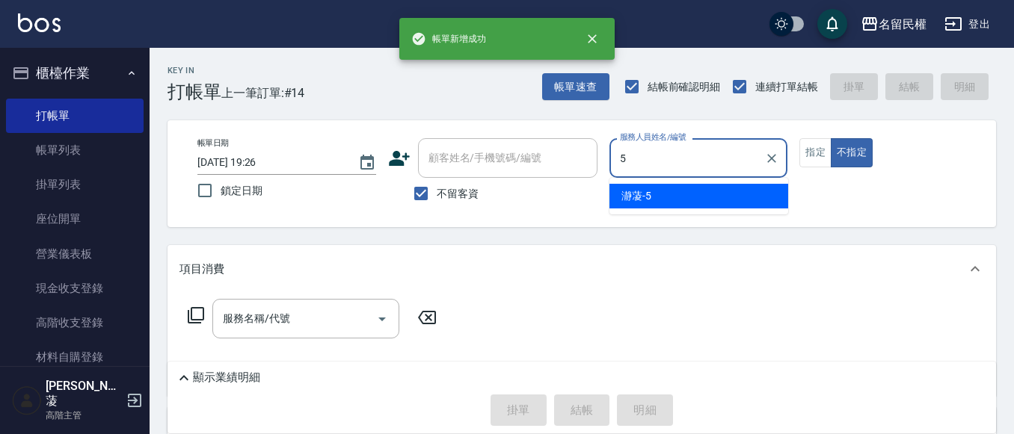
type input "瀞蓤-5"
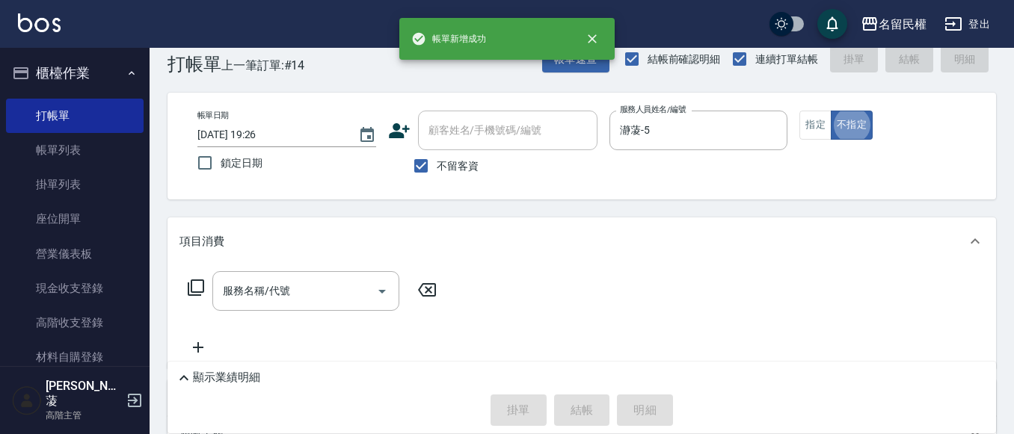
scroll to position [75, 0]
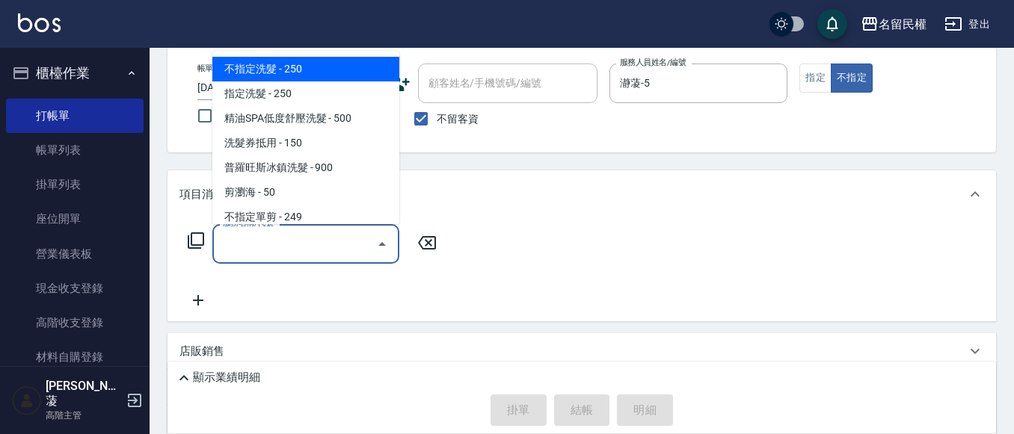
click at [291, 255] on input "服務名稱/代號" at bounding box center [294, 244] width 151 height 26
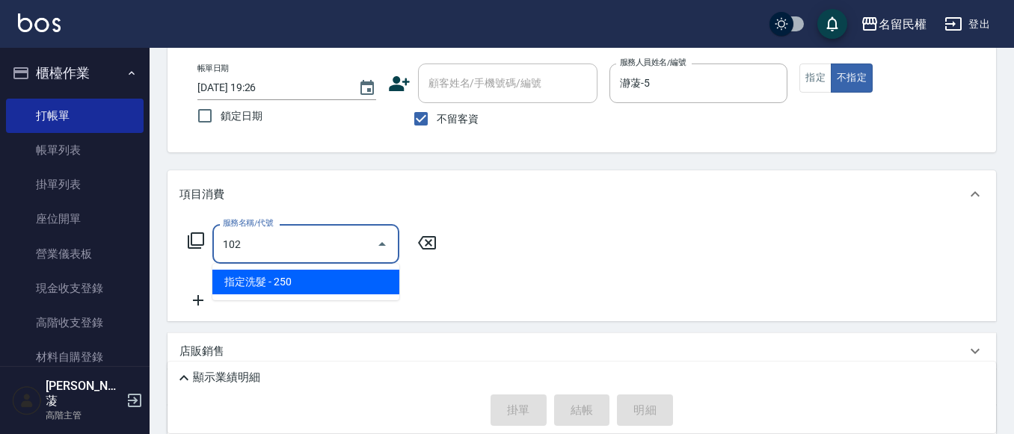
type input "指定洗髮(102)"
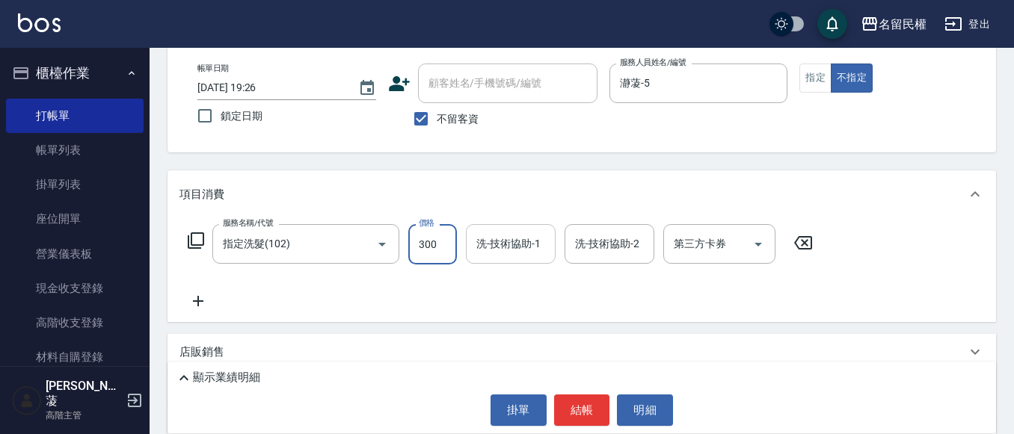
type input "300"
click at [493, 244] on input "洗-技術協助-1" at bounding box center [511, 244] width 76 height 26
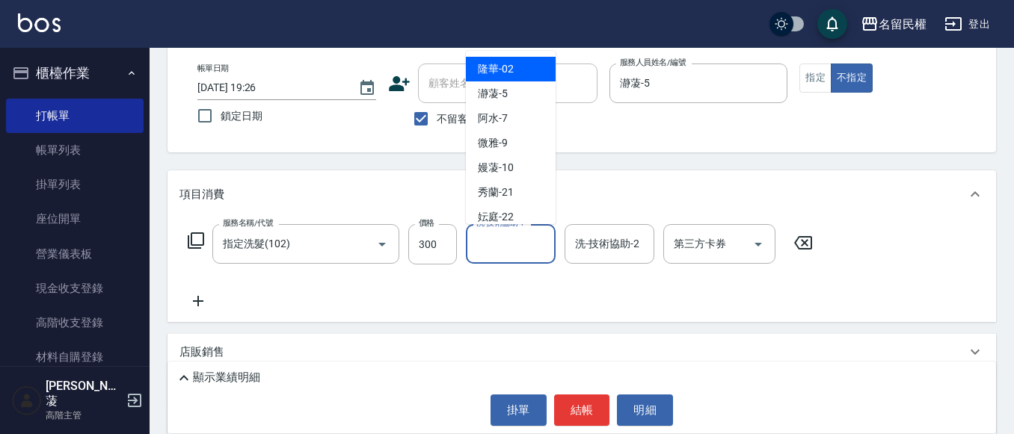
type input "7"
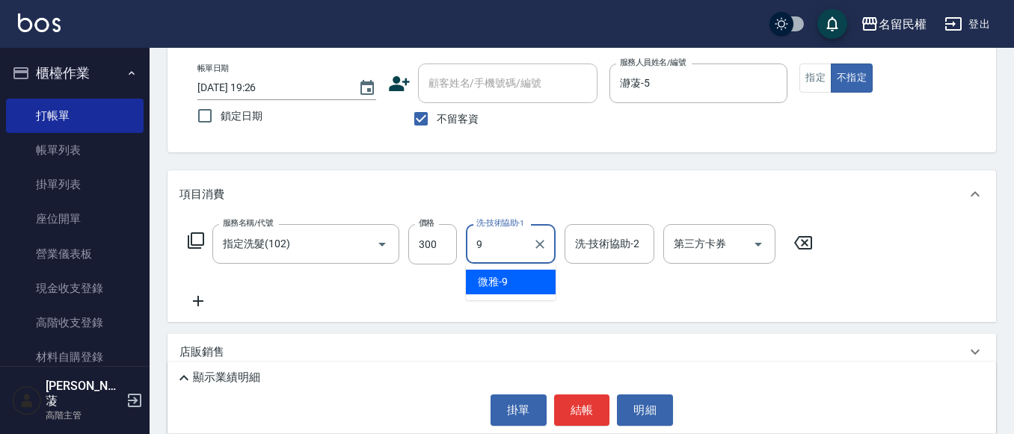
type input "微雅-9"
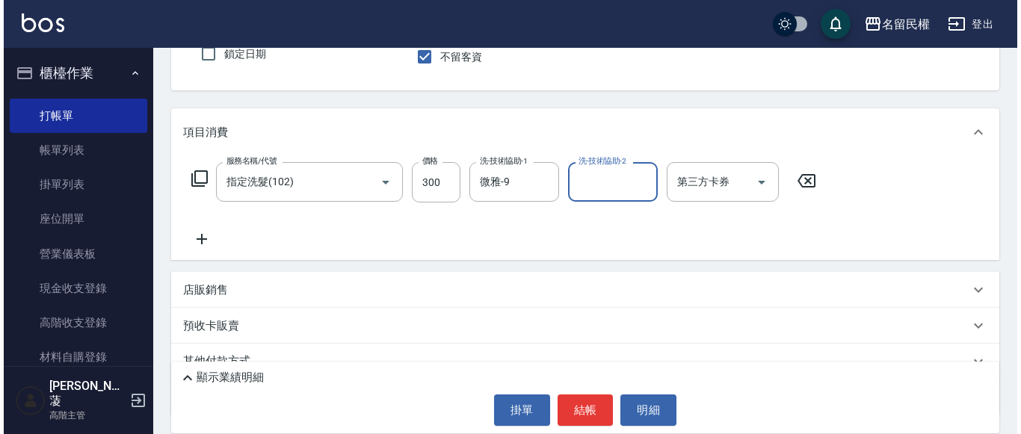
scroll to position [200, 0]
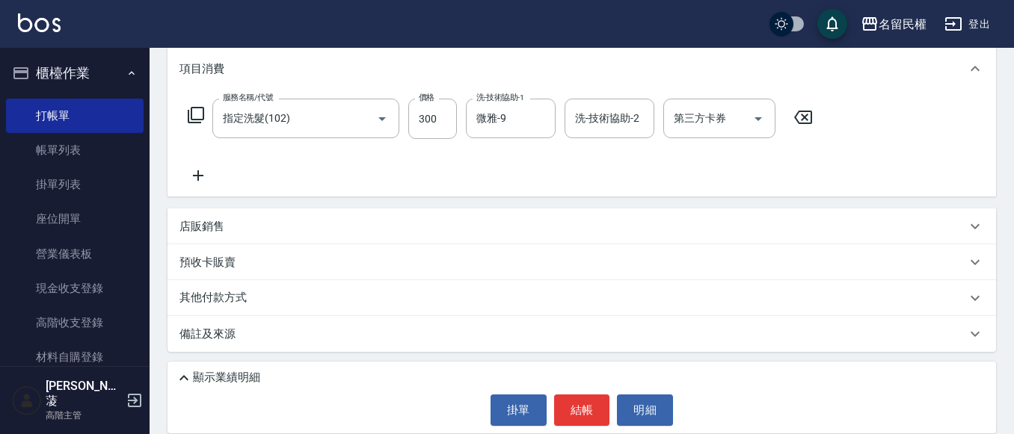
click at [210, 173] on icon at bounding box center [197, 176] width 37 height 18
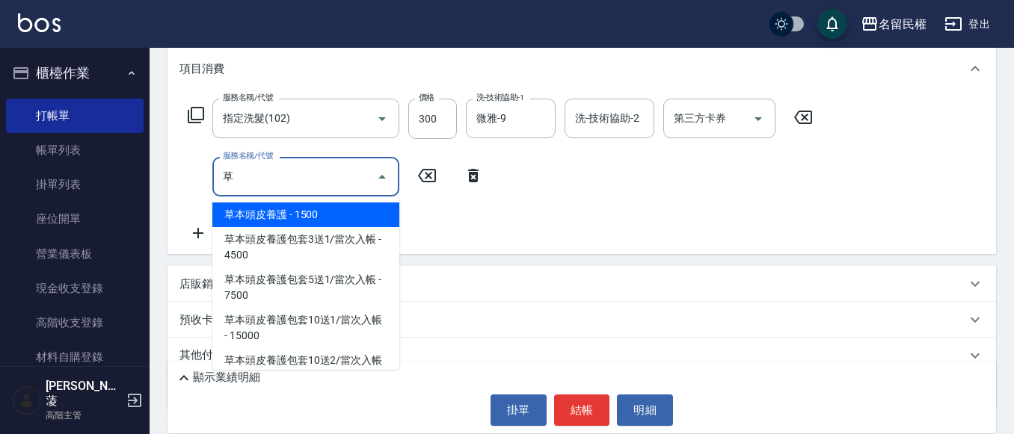
click at [268, 212] on span "草本頭皮養護 - 1500" at bounding box center [305, 215] width 187 height 25
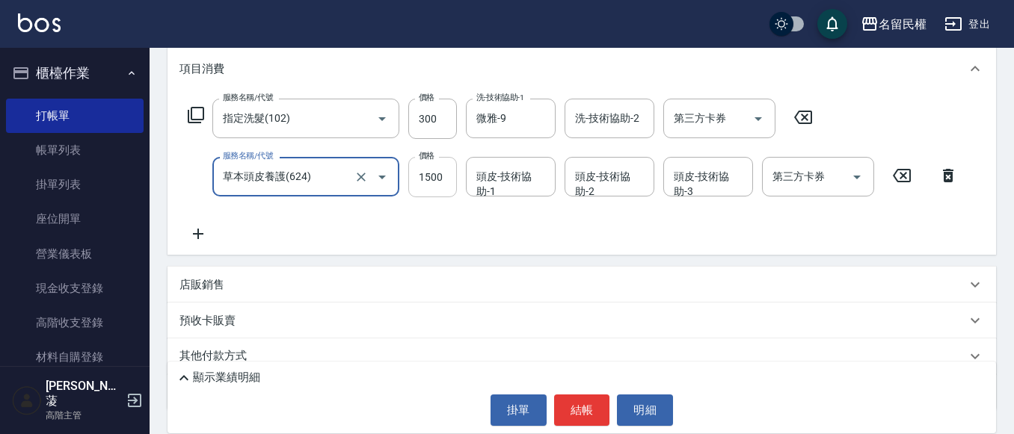
type input "草本頭皮養護(624)"
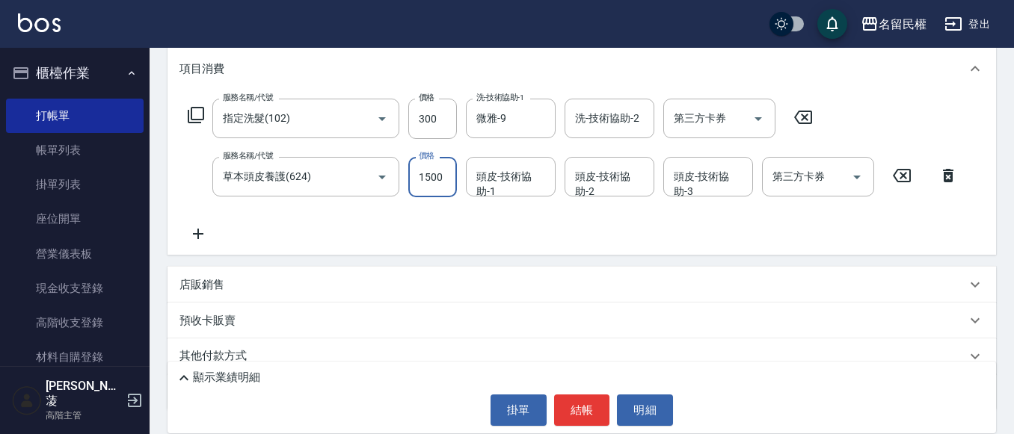
click at [435, 174] on input "1500" at bounding box center [432, 177] width 49 height 40
type input "2100"
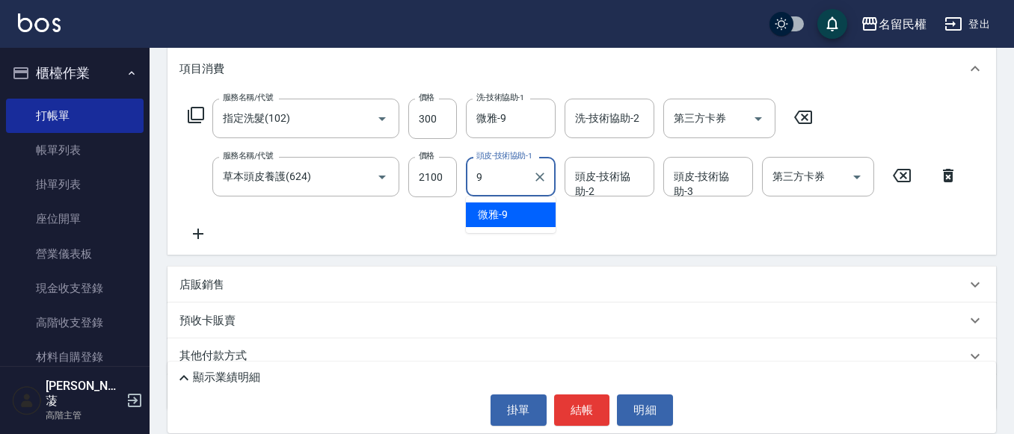
type input "微雅-9"
click at [600, 225] on div "服務名稱/代號 指定洗髮(102) 服務名稱/代號 價格 300 價格 洗-技術協助-1 微雅-9 洗-技術協助-1 洗-技術協助-2 洗-技術協助-2 第三…" at bounding box center [572, 171] width 787 height 144
click at [209, 233] on icon at bounding box center [197, 234] width 37 height 18
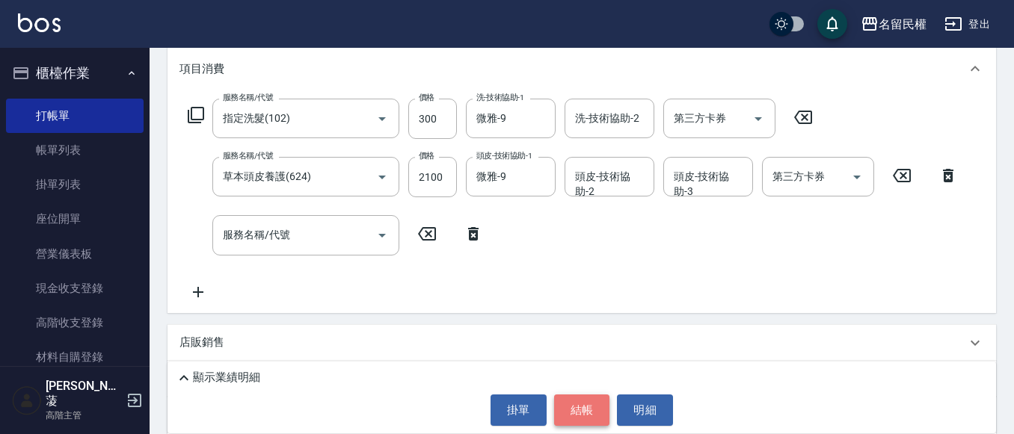
click at [590, 407] on button "結帳" at bounding box center [582, 410] width 56 height 31
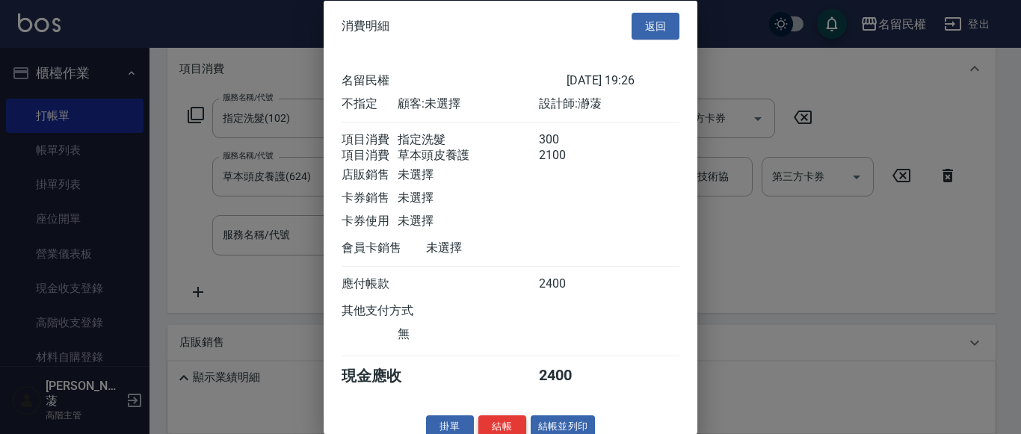
scroll to position [37, 0]
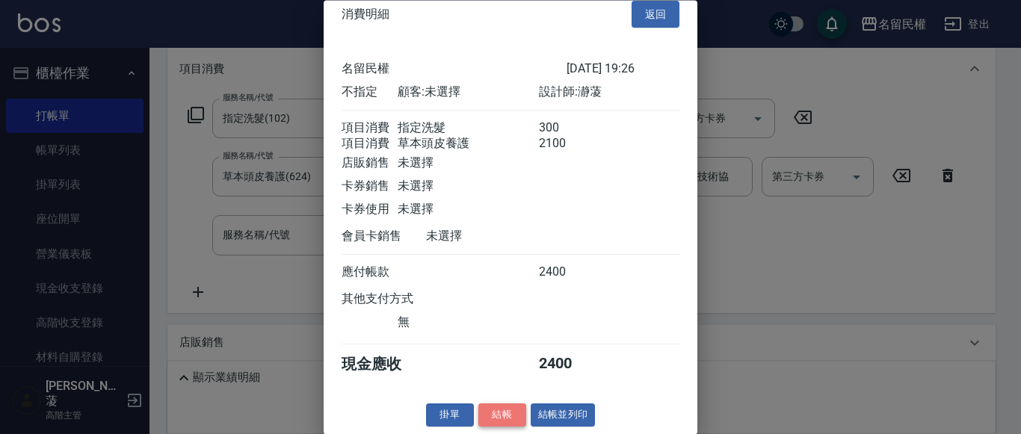
click at [500, 413] on button "結帳" at bounding box center [503, 416] width 48 height 23
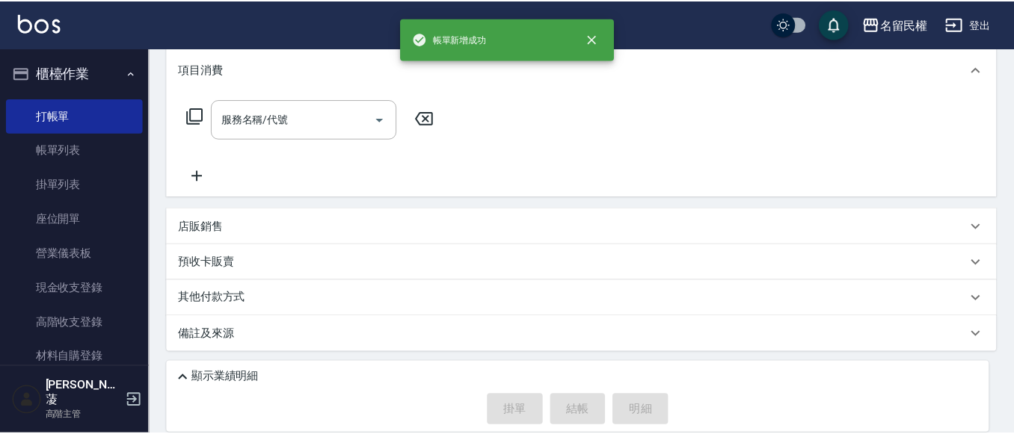
scroll to position [0, 0]
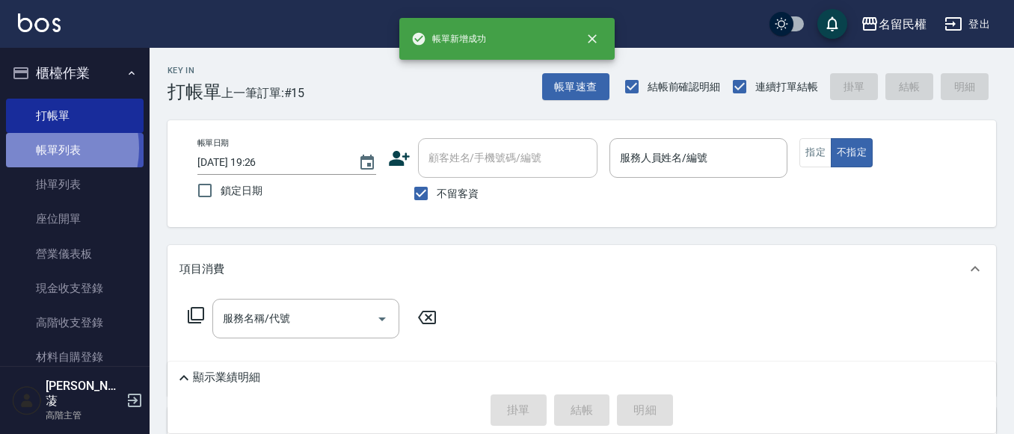
click at [37, 149] on link "帳單列表" at bounding box center [75, 150] width 138 height 34
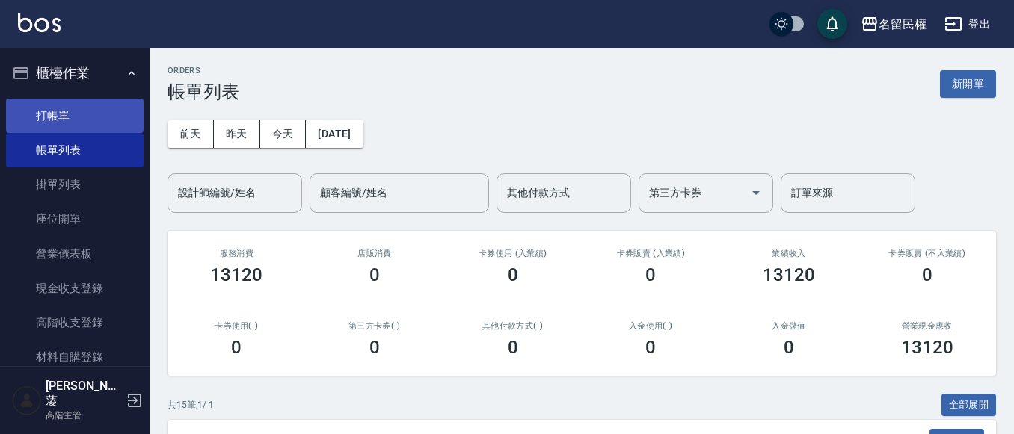
click at [61, 102] on link "打帳單" at bounding box center [75, 116] width 138 height 34
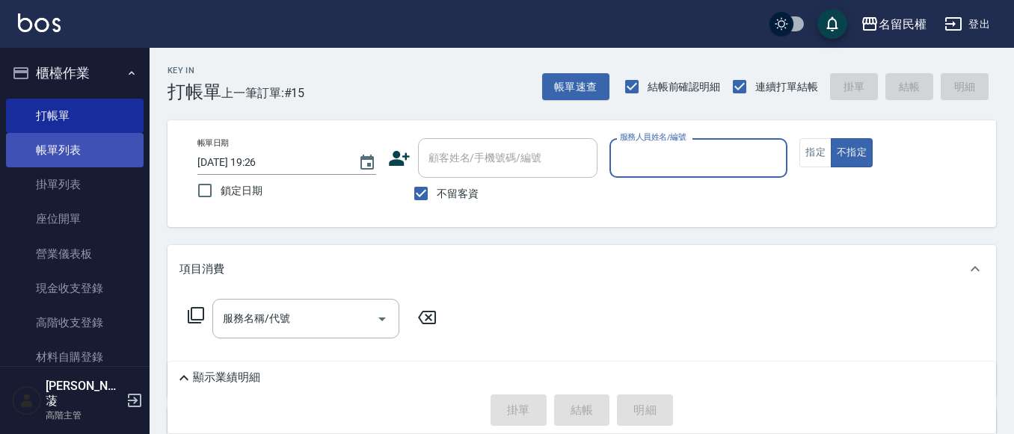
click at [76, 153] on link "帳單列表" at bounding box center [75, 150] width 138 height 34
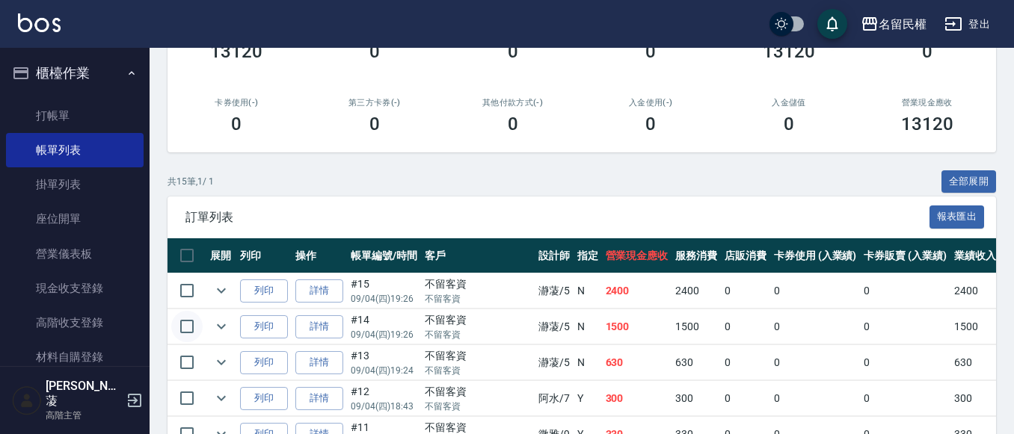
scroll to position [224, 0]
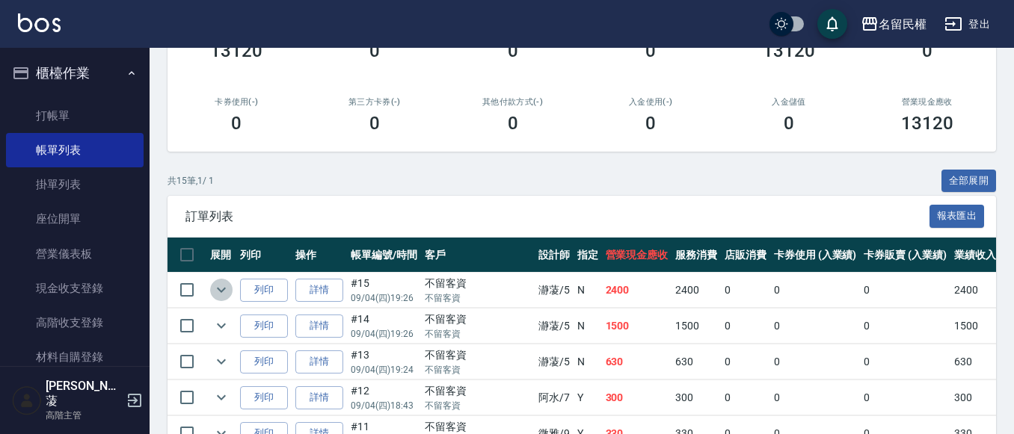
click at [232, 292] on button "expand row" at bounding box center [221, 290] width 22 height 22
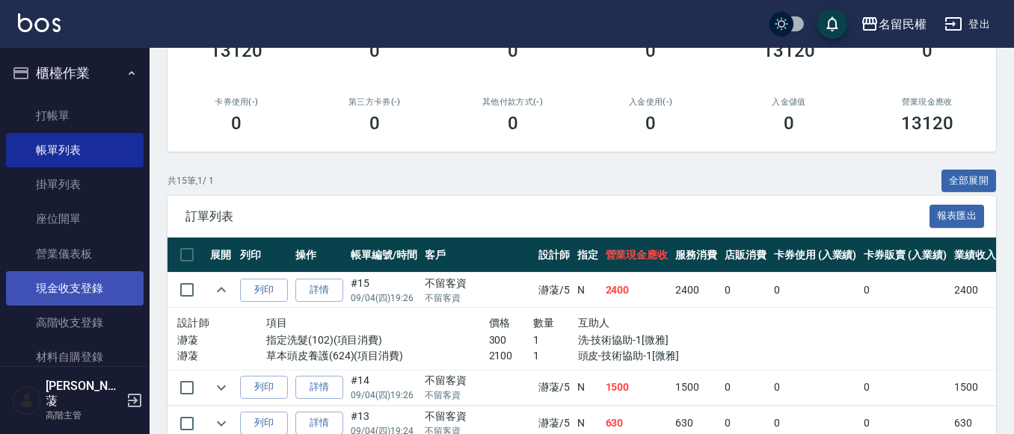
scroll to position [150, 0]
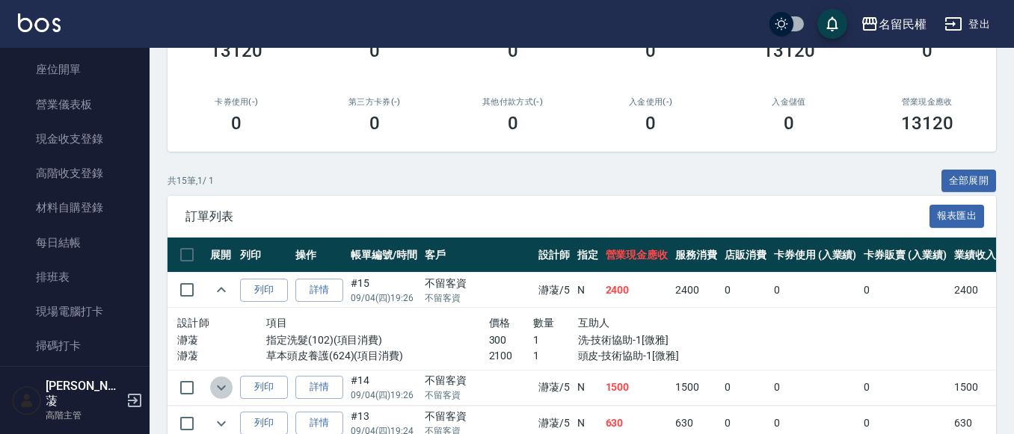
click at [226, 384] on icon "expand row" at bounding box center [221, 388] width 18 height 18
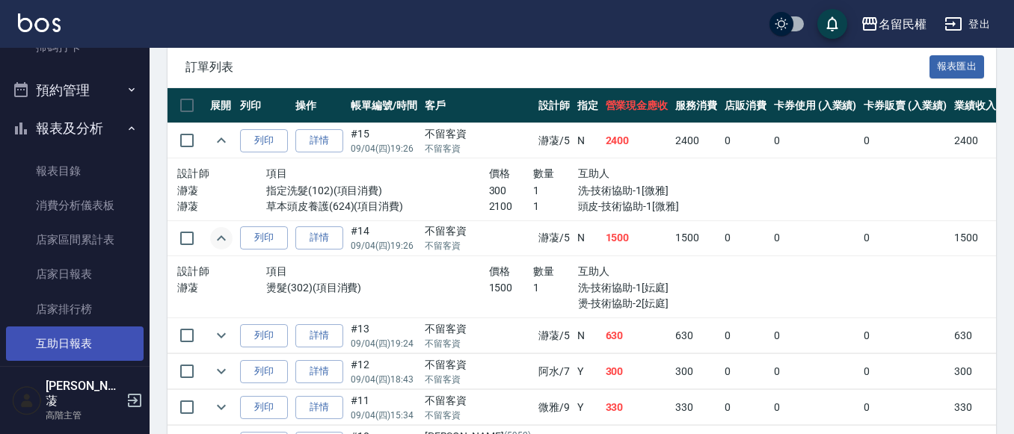
scroll to position [523, 0]
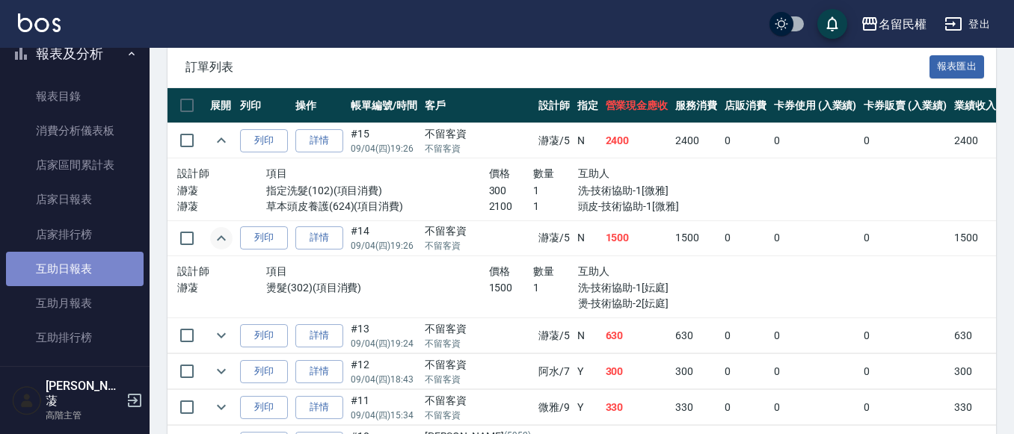
click at [93, 269] on link "互助日報表" at bounding box center [75, 269] width 138 height 34
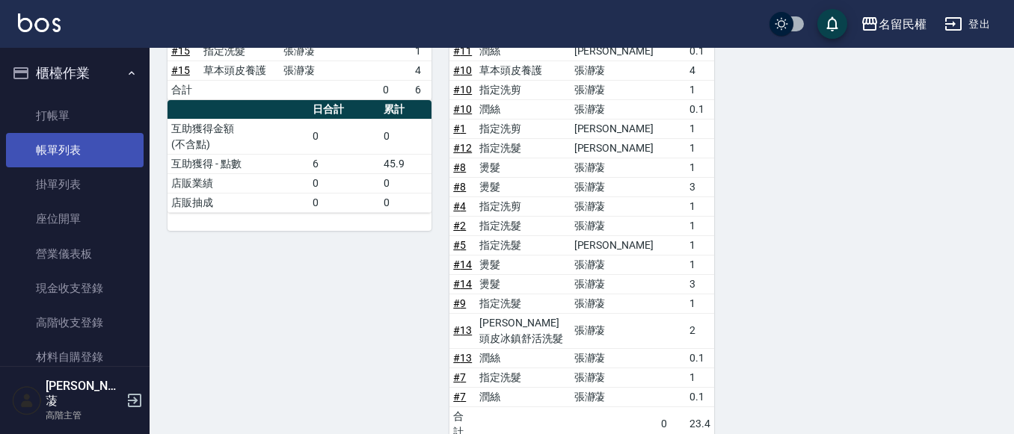
scroll to position [159, 0]
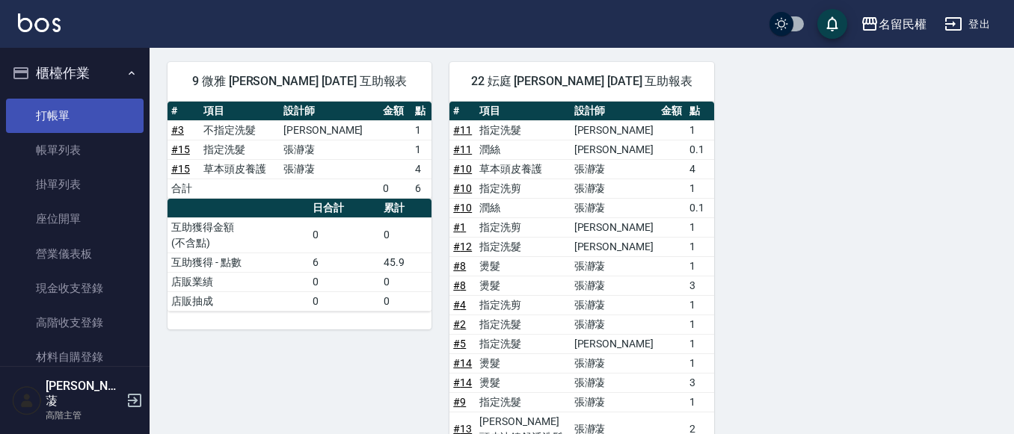
click at [81, 119] on link "打帳單" at bounding box center [75, 116] width 138 height 34
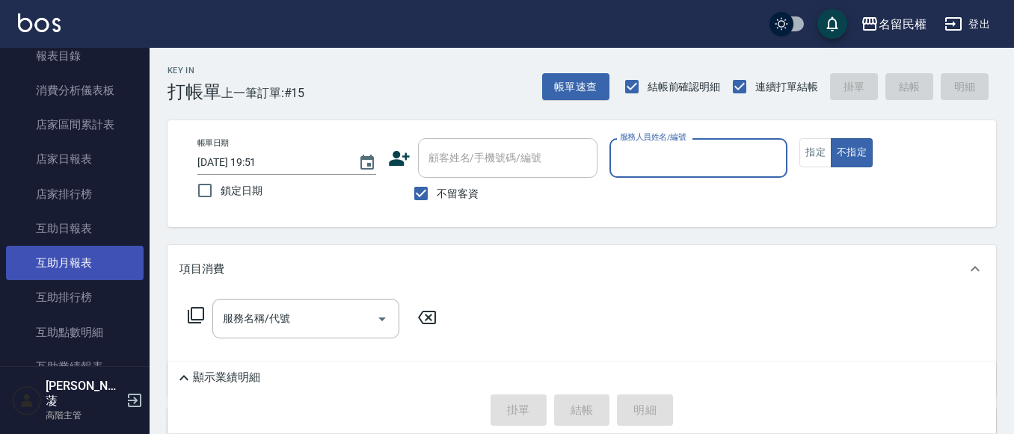
scroll to position [598, 0]
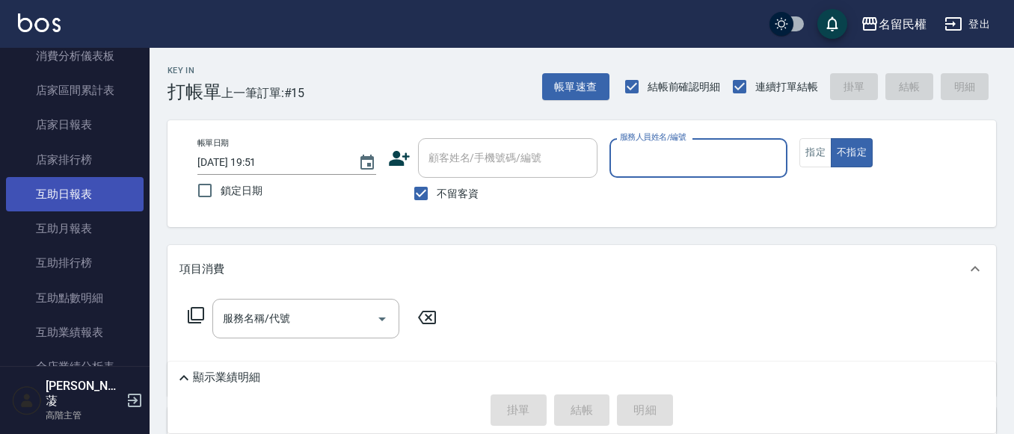
click at [88, 197] on link "互助日報表" at bounding box center [75, 194] width 138 height 34
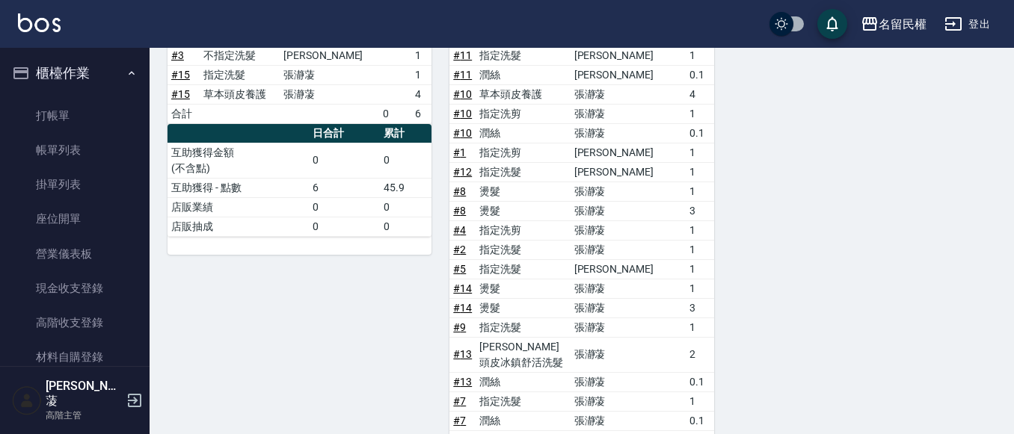
scroll to position [159, 0]
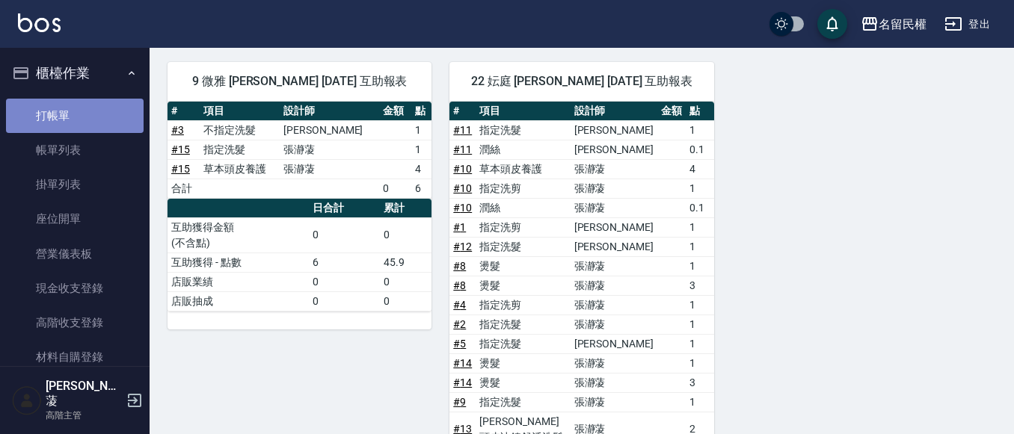
click at [101, 111] on link "打帳單" at bounding box center [75, 116] width 138 height 34
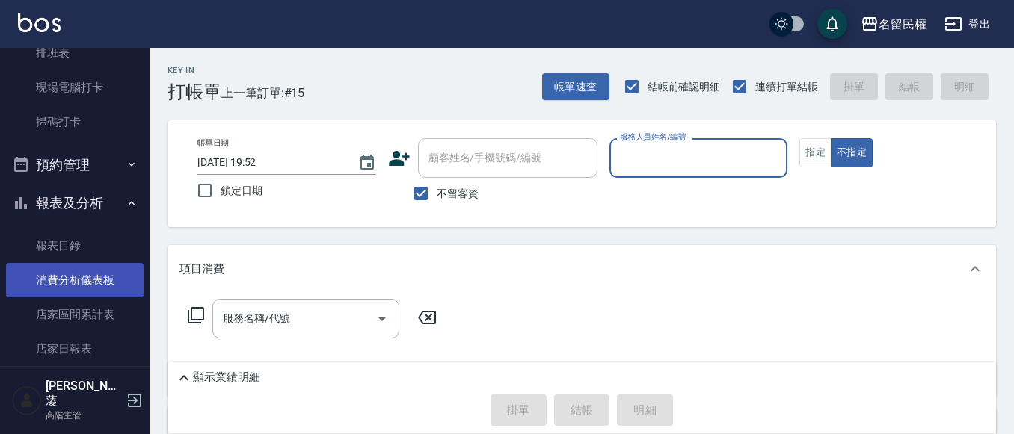
scroll to position [523, 0]
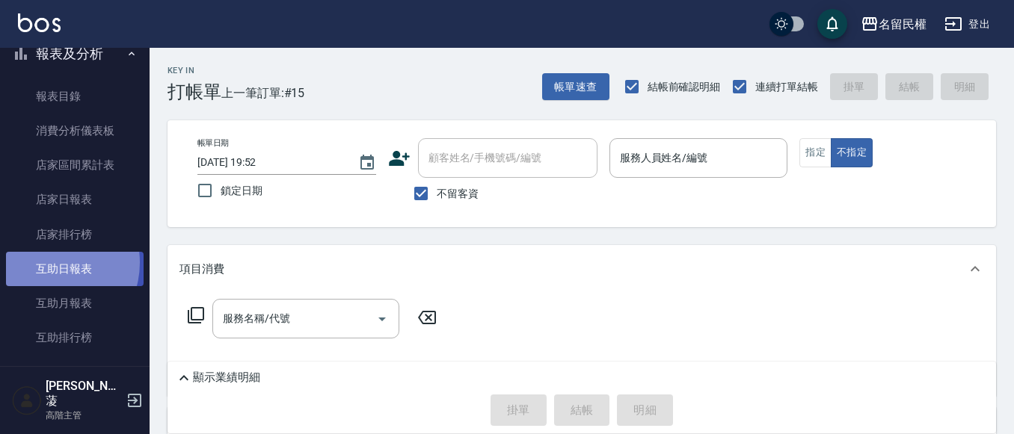
click at [50, 263] on link "互助日報表" at bounding box center [75, 269] width 138 height 34
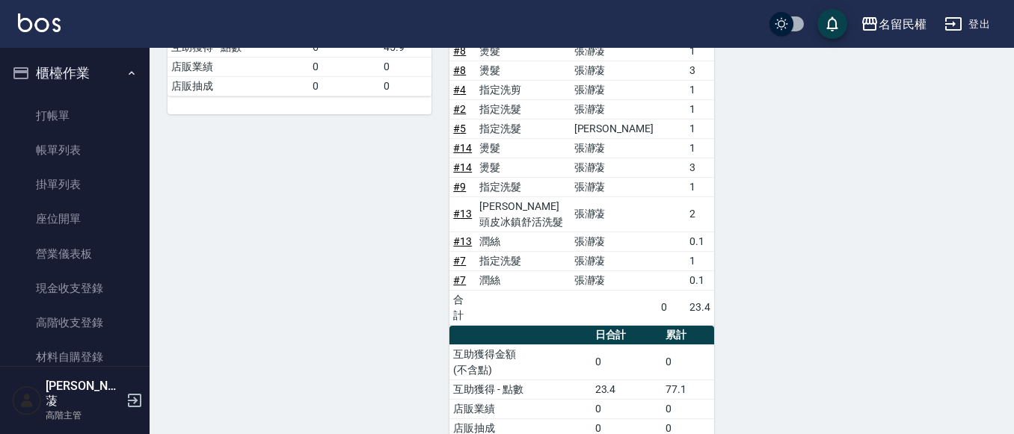
click at [90, 150] on link "帳單列表" at bounding box center [75, 150] width 138 height 34
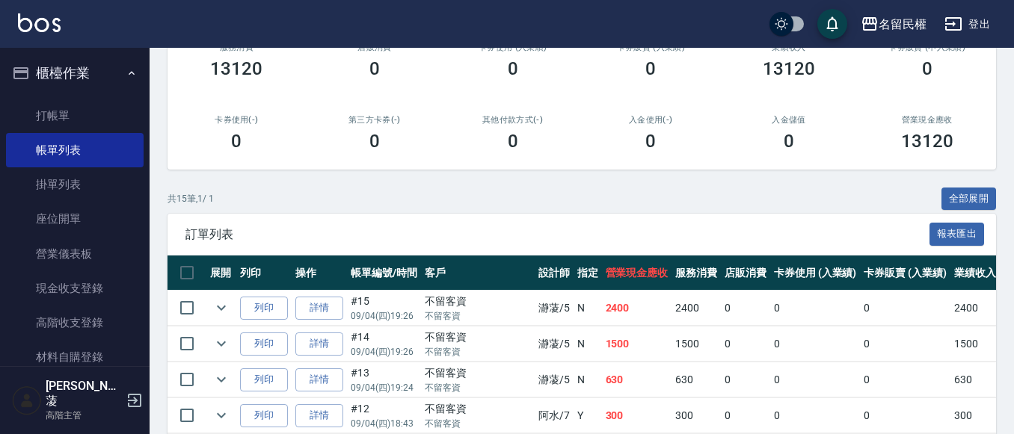
scroll to position [299, 0]
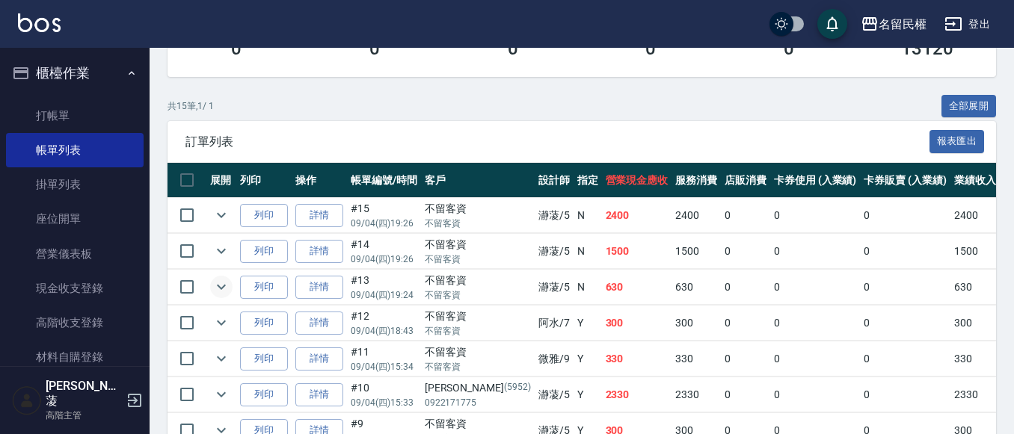
click at [223, 283] on icon "expand row" at bounding box center [221, 287] width 18 height 18
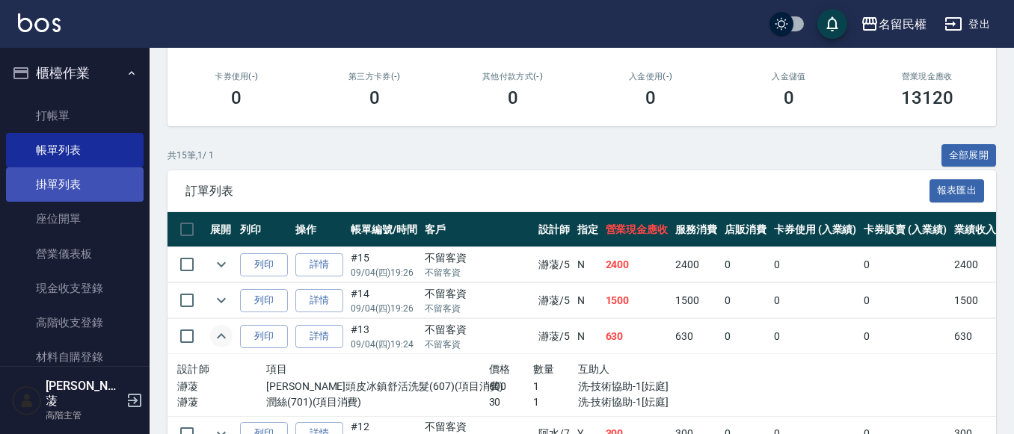
scroll to position [224, 0]
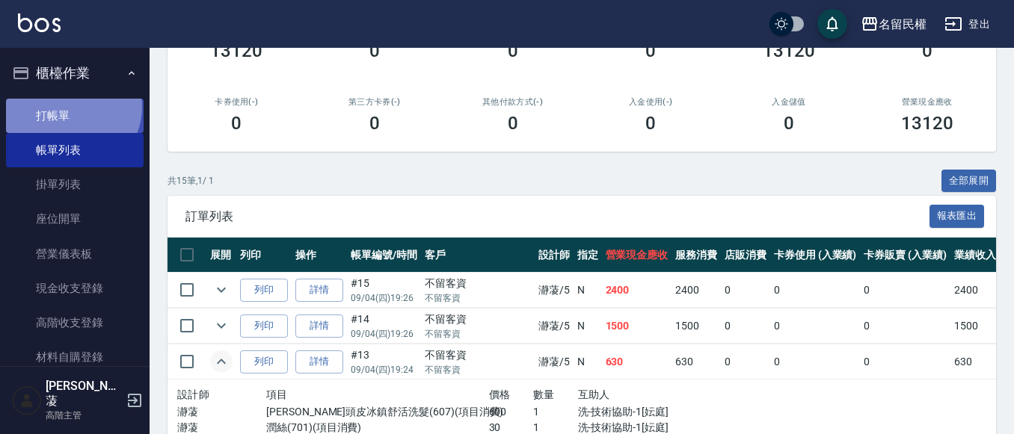
click at [71, 107] on link "打帳單" at bounding box center [75, 116] width 138 height 34
